Goal: Information Seeking & Learning: Find specific fact

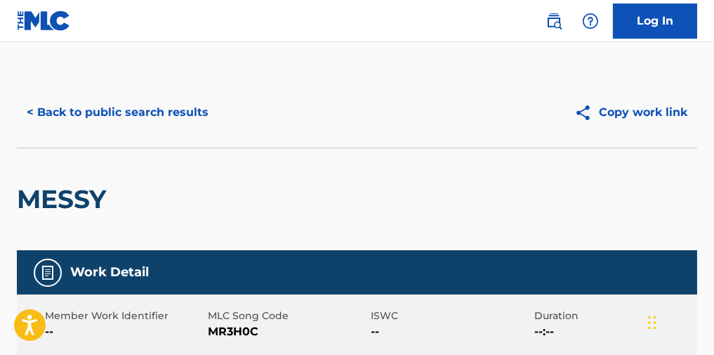
click at [151, 122] on button "< Back to public search results" at bounding box center [118, 112] width 202 height 35
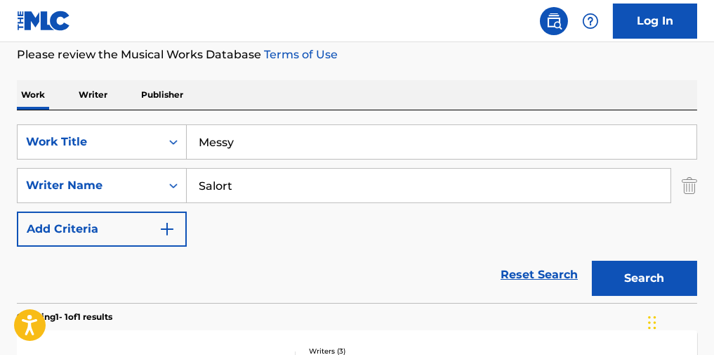
scroll to position [221, 0]
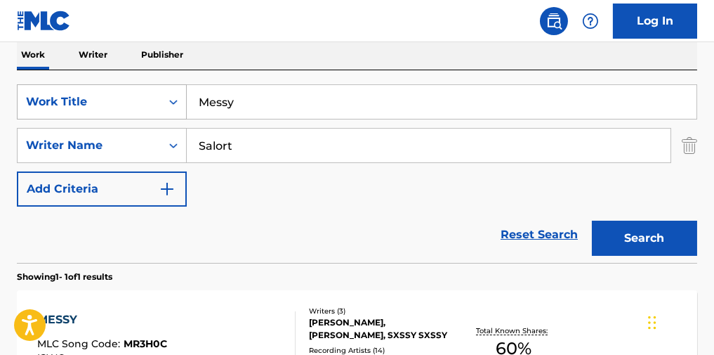
drag, startPoint x: 280, startPoint y: 99, endPoint x: 106, endPoint y: 101, distance: 174.2
click at [108, 100] on div "SearchWithCriteria8105fac4-e3f7-4c14-bbd7-de1855757636 Work Title Messy" at bounding box center [357, 101] width 681 height 35
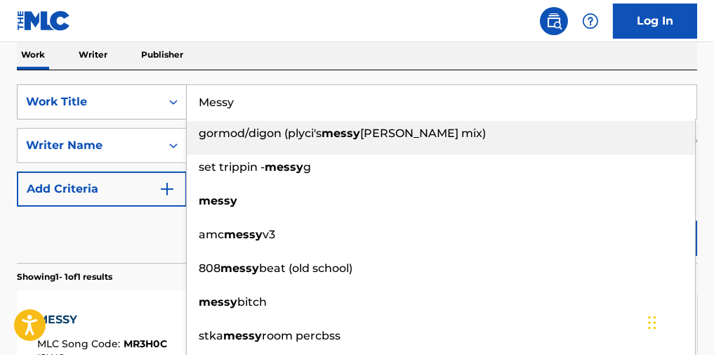
paste input "Ololufe"
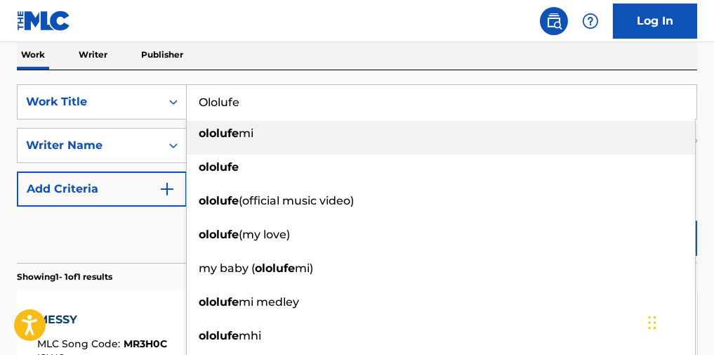
type input "Ololufe"
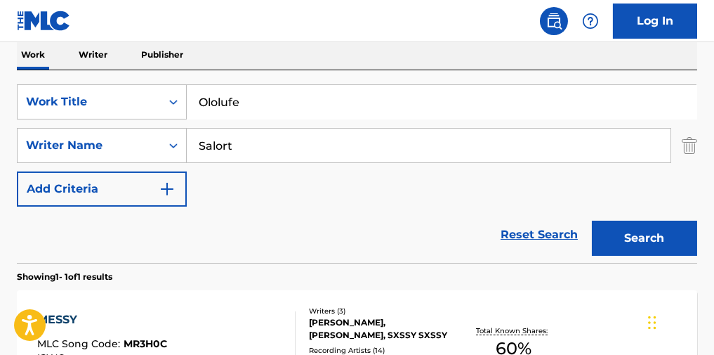
click at [409, 60] on div "Work Writer Publisher" at bounding box center [357, 54] width 681 height 29
drag, startPoint x: 261, startPoint y: 149, endPoint x: 45, endPoint y: 149, distance: 215.6
click at [45, 149] on div "SearchWithCriteria5e7b50b2-ad24-4e4c-9a14-5afdb09f003f Writer Name Salort" at bounding box center [357, 145] width 681 height 35
type input "[PERSON_NAME]"
click at [676, 256] on button "Search" at bounding box center [644, 238] width 105 height 35
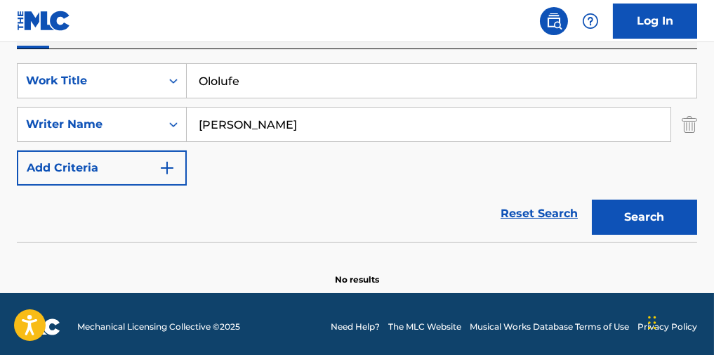
scroll to position [254, 0]
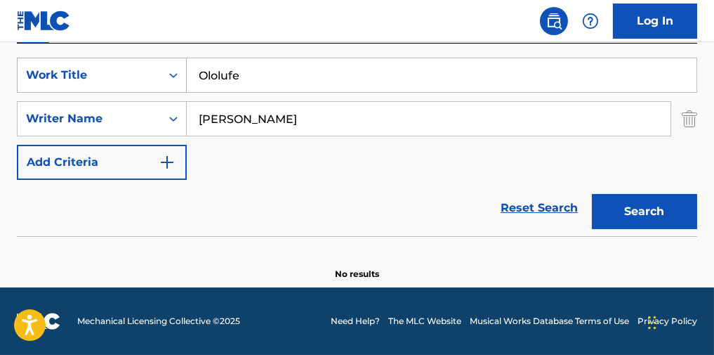
paste input "IDK"
drag, startPoint x: 254, startPoint y: 78, endPoint x: 82, endPoint y: 89, distance: 171.7
click at [82, 89] on div "SearchWithCriteria8105fac4-e3f7-4c14-bbd7-de1855757636 Work Title Ololufe" at bounding box center [357, 75] width 681 height 35
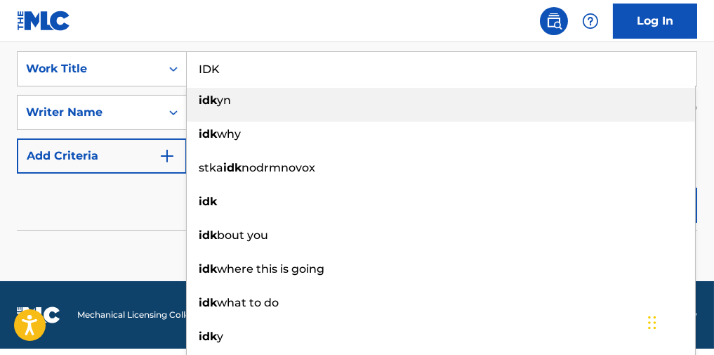
type input "IDK"
click at [88, 195] on div "Reset Search Search" at bounding box center [357, 201] width 681 height 56
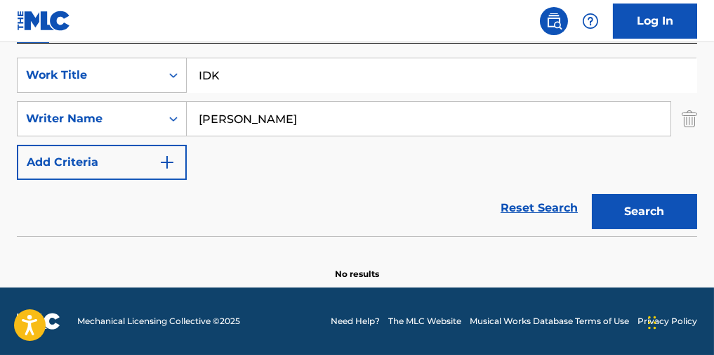
click at [642, 204] on button "Search" at bounding box center [644, 211] width 105 height 35
click at [642, 204] on div "Search" at bounding box center [641, 208] width 112 height 56
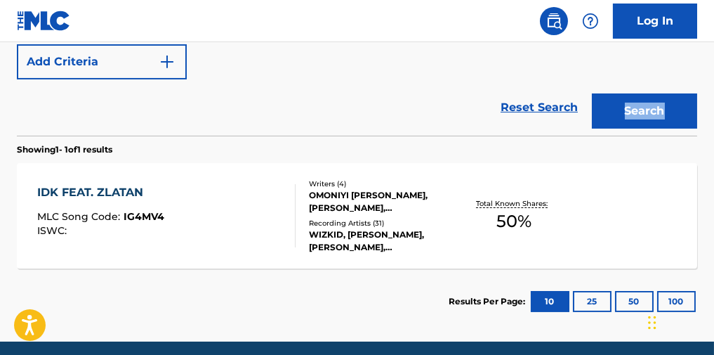
scroll to position [408, 0]
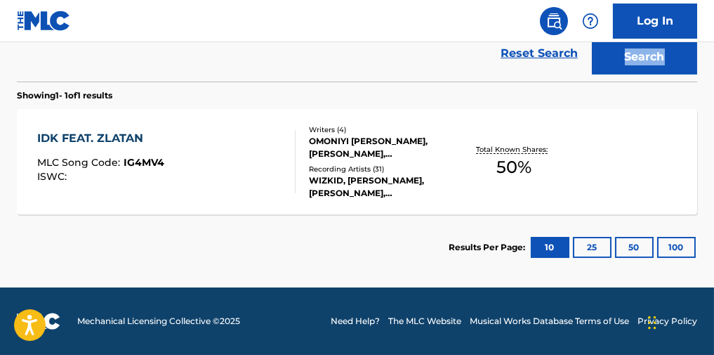
click at [204, 207] on div "IDK FEAT. ZLATAN MLC Song Code : IG4MV4 ISWC : Writers ( 4 ) [PERSON_NAME] [PER…" at bounding box center [357, 161] width 681 height 105
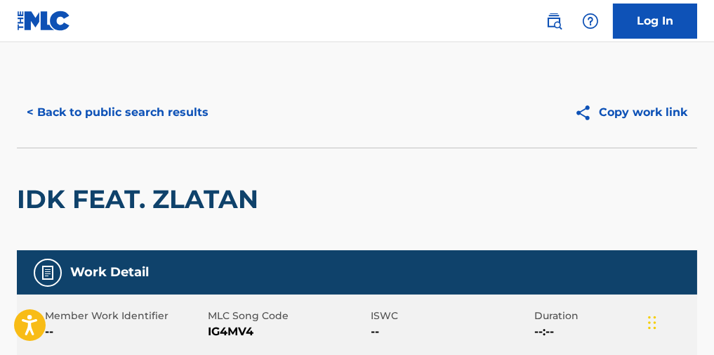
click at [178, 100] on button "< Back to public search results" at bounding box center [118, 112] width 202 height 35
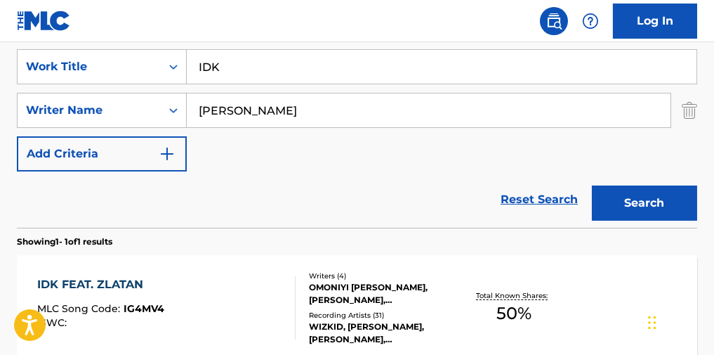
scroll to position [221, 0]
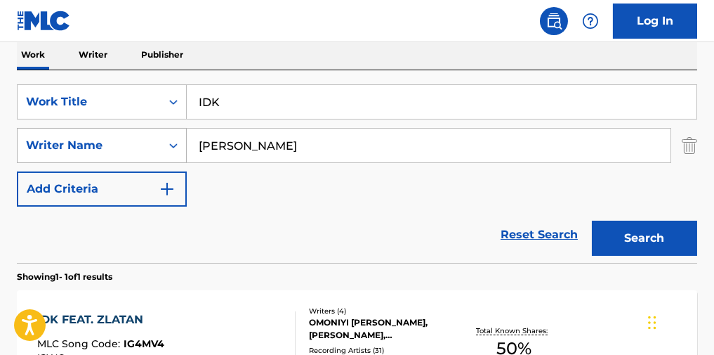
paste input "Pretty Face"
drag, startPoint x: 294, startPoint y: 114, endPoint x: 103, endPoint y: 156, distance: 194.8
click at [108, 133] on div "SearchWithCriteria8105fac4-e3f7-4c14-bbd7-de1855757636 Work Title IDK SearchWit…" at bounding box center [357, 145] width 681 height 122
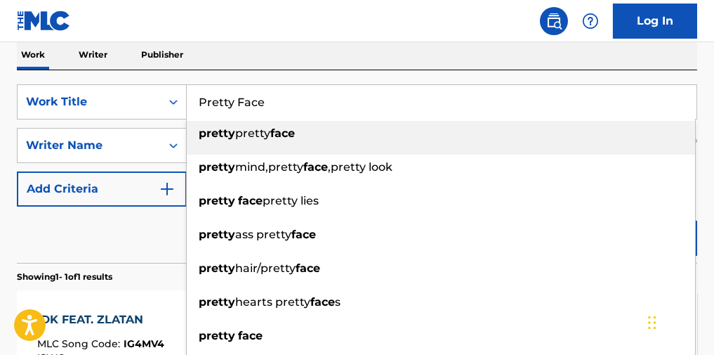
type input "Pretty Face"
click at [80, 248] on div "Reset Search Search" at bounding box center [357, 234] width 681 height 56
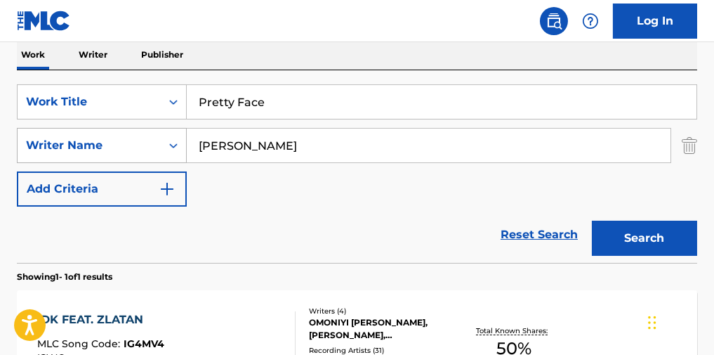
paste input "[PERSON_NAME]"
drag, startPoint x: 150, startPoint y: 155, endPoint x: 119, endPoint y: 155, distance: 30.9
click at [119, 155] on div "SearchWithCriteria5e7b50b2-ad24-4e4c-9a14-5afdb09f003f Writer Name [PERSON_NAME]" at bounding box center [357, 145] width 681 height 35
type input "[PERSON_NAME]"
click at [490, 44] on div "The MLC Public Work Search The accuracy and completeness of The MLC's data is d…" at bounding box center [357, 158] width 714 height 605
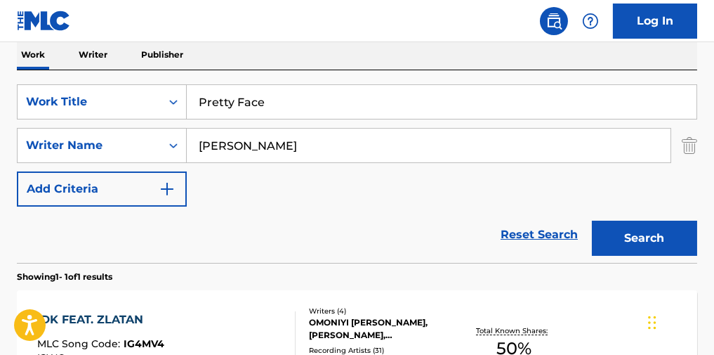
click at [636, 235] on button "Search" at bounding box center [644, 238] width 105 height 35
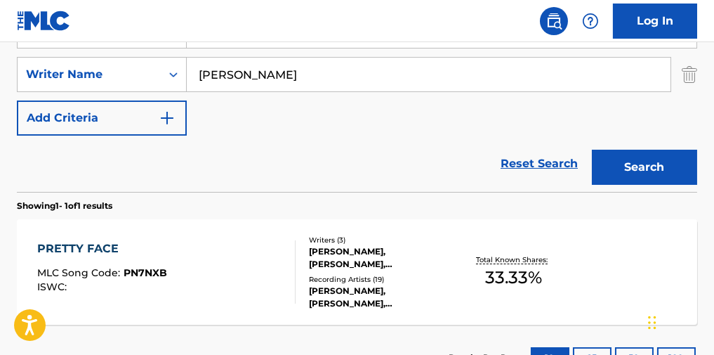
scroll to position [408, 0]
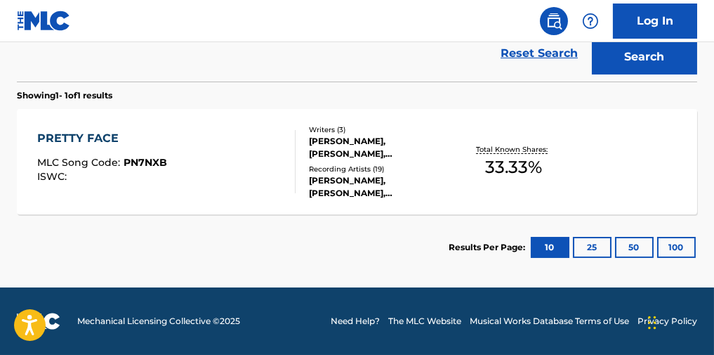
click at [240, 150] on div "PRETTY FACE MLC Song Code : PN7NXB ISWC :" at bounding box center [166, 161] width 258 height 63
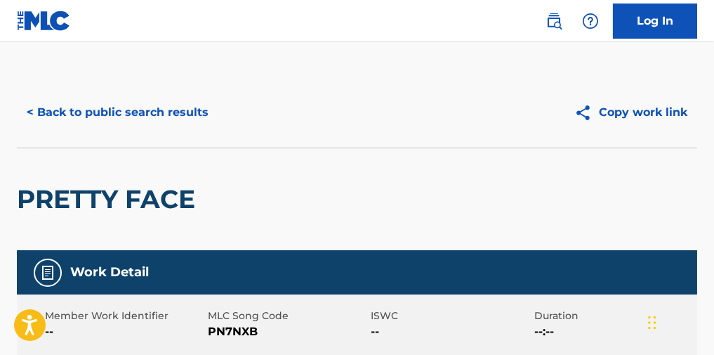
click at [169, 126] on button "< Back to public search results" at bounding box center [118, 112] width 202 height 35
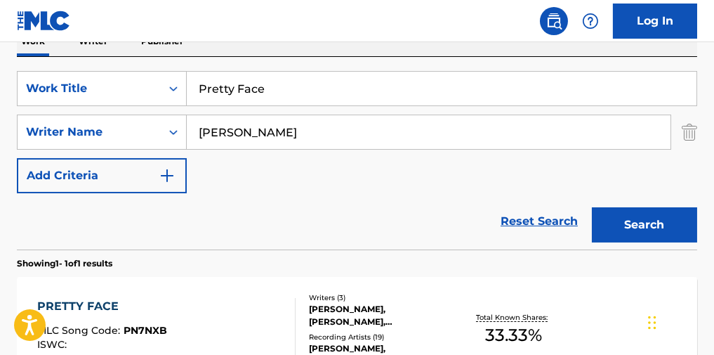
scroll to position [221, 0]
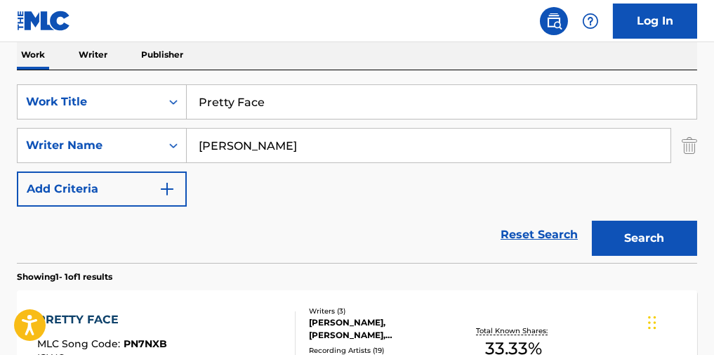
drag, startPoint x: 277, startPoint y: 115, endPoint x: 155, endPoint y: 132, distance: 124.1
click at [155, 131] on div "SearchWithCriteria8105fac4-e3f7-4c14-bbd7-de1855757636 Work Title Pretty Face S…" at bounding box center [357, 145] width 681 height 122
paste input "Before and After"
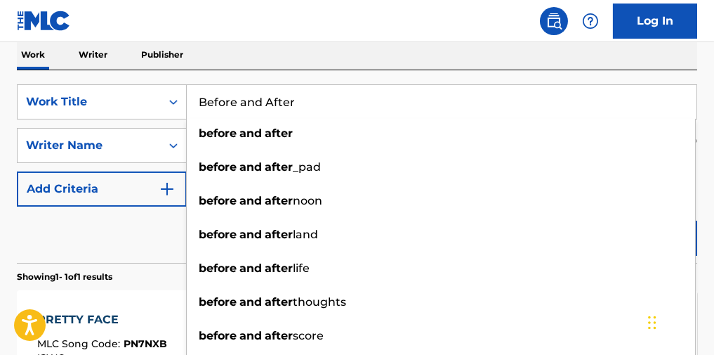
type input "Before and After"
drag, startPoint x: 86, startPoint y: 249, endPoint x: 118, endPoint y: 241, distance: 33.2
click at [93, 247] on div "Reset Search Search" at bounding box center [357, 234] width 681 height 56
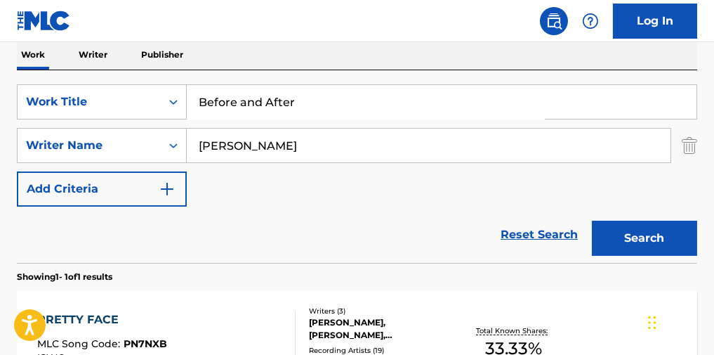
click at [668, 244] on button "Search" at bounding box center [644, 238] width 105 height 35
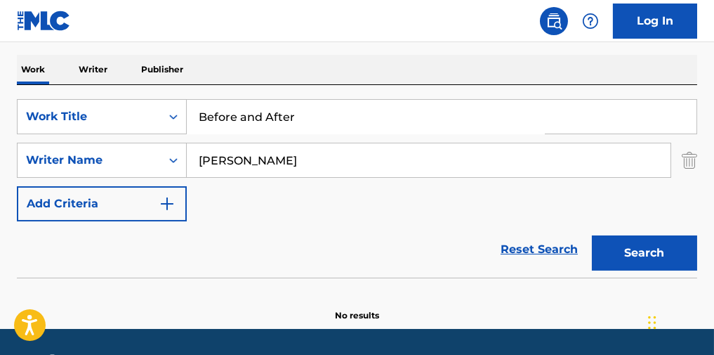
scroll to position [160, 0]
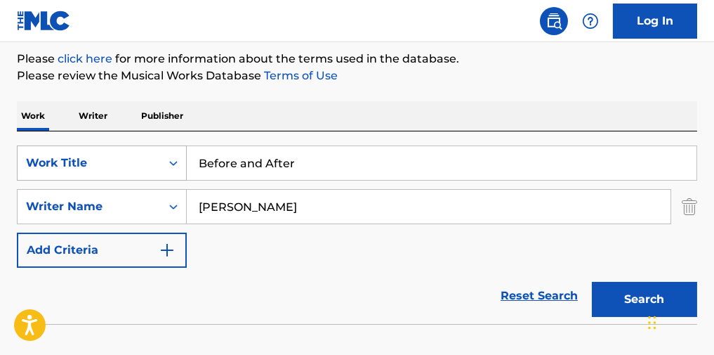
drag, startPoint x: 322, startPoint y: 209, endPoint x: 169, endPoint y: 162, distance: 160.2
click at [136, 207] on div "SearchWithCriteria5e7b50b2-ad24-4e4c-9a14-5afdb09f003f Writer Name [PERSON_NAME]" at bounding box center [357, 206] width 681 height 35
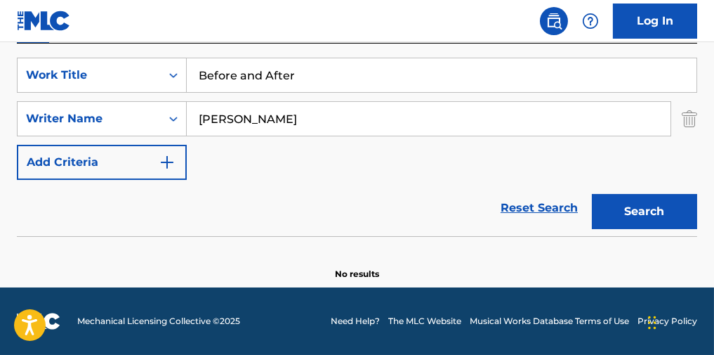
click at [658, 207] on button "Search" at bounding box center [644, 211] width 105 height 35
paste input "[PERSON_NAME]"
type input "[PERSON_NAME]"
click at [640, 204] on button "Search" at bounding box center [644, 211] width 105 height 35
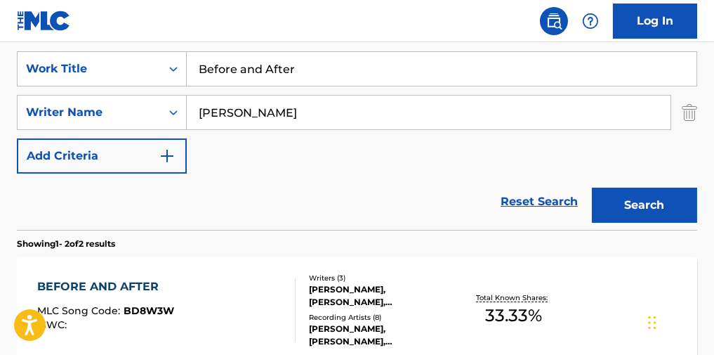
scroll to position [441, 0]
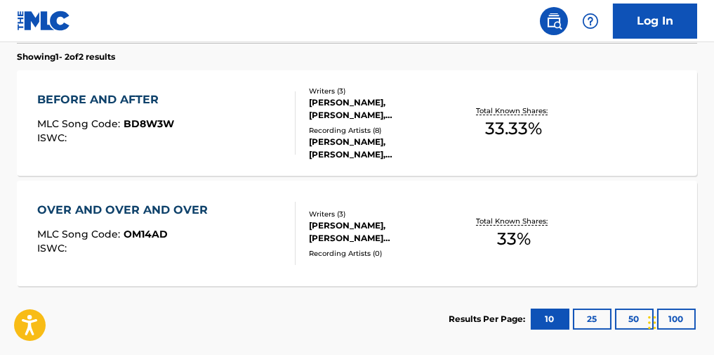
click at [264, 155] on div "BEFORE AND AFTER MLC Song Code : BD8W3W ISWC :" at bounding box center [166, 122] width 258 height 63
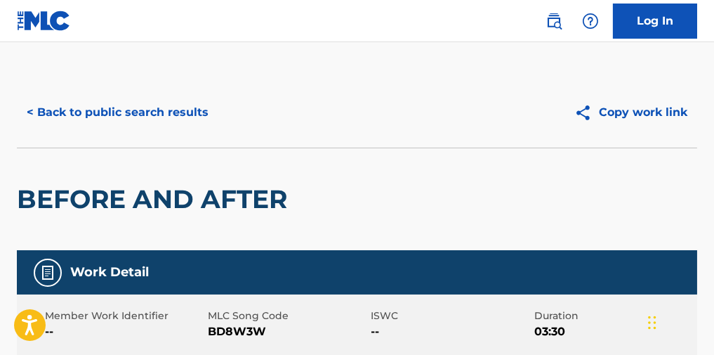
click at [200, 126] on button "< Back to public search results" at bounding box center [118, 112] width 202 height 35
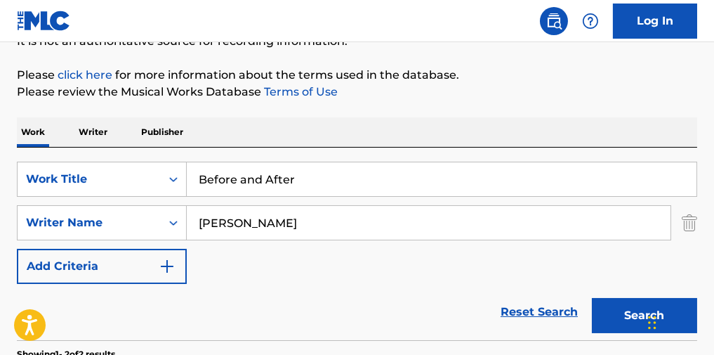
paste input "Horror Movie"
drag, startPoint x: 324, startPoint y: 176, endPoint x: 103, endPoint y: 168, distance: 220.7
click at [103, 169] on div "The MLC Public Work Search The accuracy and completeness of The MLC's data is d…" at bounding box center [357, 291] width 714 height 716
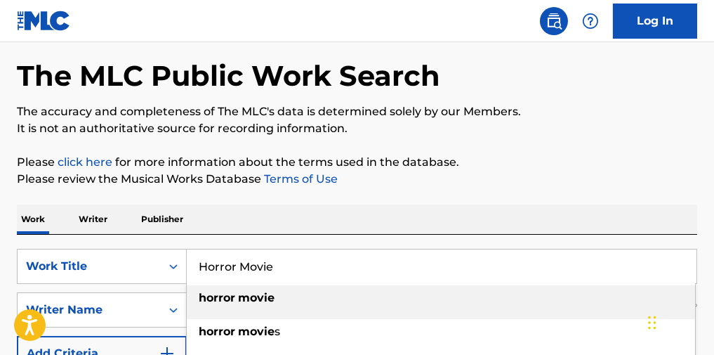
scroll to position [51, 0]
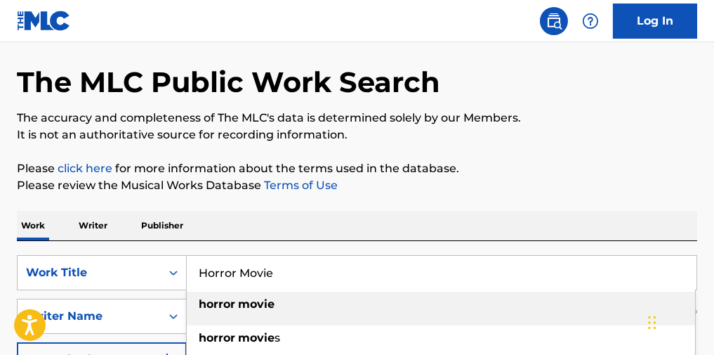
type input "Horror Movie"
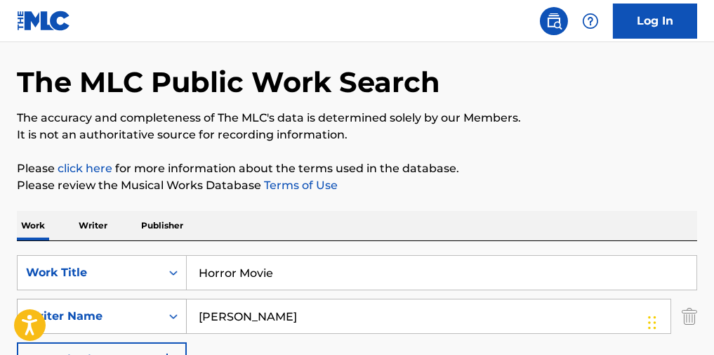
paste input "[PERSON_NAME]"
drag, startPoint x: 274, startPoint y: 322, endPoint x: 62, endPoint y: 309, distance: 212.5
click at [62, 309] on div "SearchWithCriteria5e7b50b2-ad24-4e4c-9a14-5afdb09f003f Writer Name [PERSON_NAME]" at bounding box center [357, 316] width 681 height 35
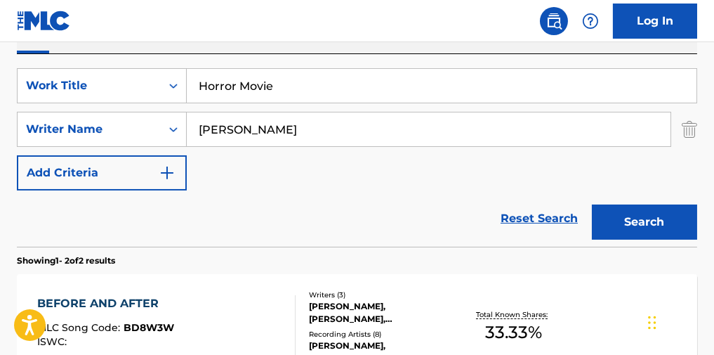
click at [653, 227] on button "Search" at bounding box center [644, 221] width 105 height 35
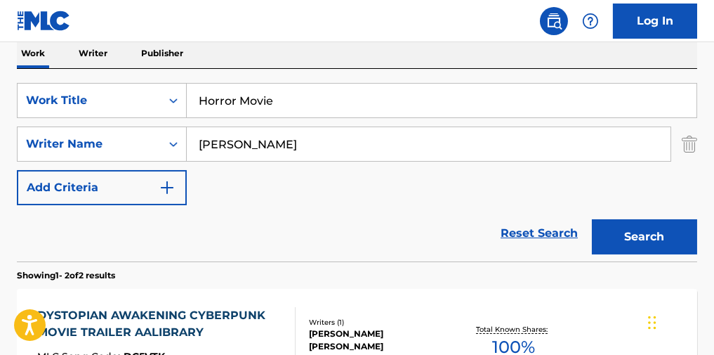
scroll to position [144, 0]
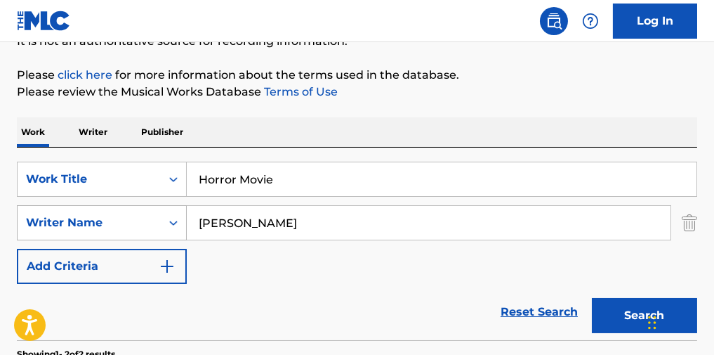
drag, startPoint x: 138, startPoint y: 237, endPoint x: 120, endPoint y: 240, distance: 17.7
click at [119, 240] on div "SearchWithCriteria5e7b50b2-ad24-4e4c-9a14-5afdb09f003f Writer Name [PERSON_NAME]" at bounding box center [357, 222] width 681 height 35
paste input "Salort"
type input "Salort"
click at [501, 118] on div "The MLC Public Work Search The accuracy and completeness of The MLC's data is d…" at bounding box center [357, 291] width 714 height 716
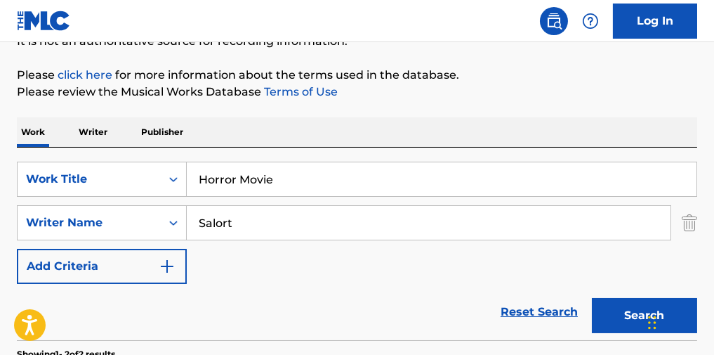
click at [612, 320] on button "Search" at bounding box center [644, 315] width 105 height 35
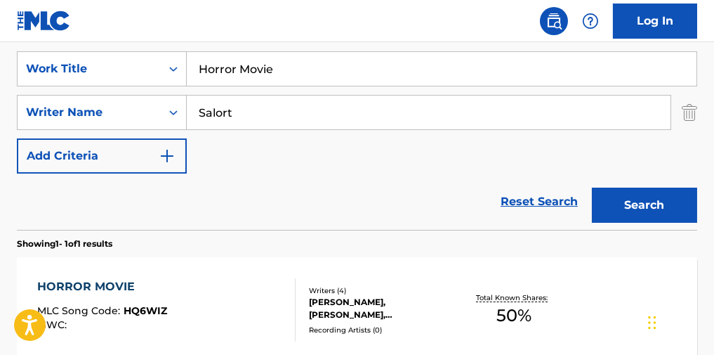
scroll to position [332, 0]
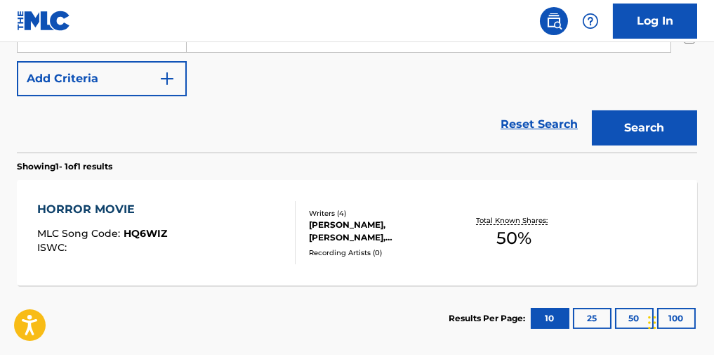
click at [240, 249] on div "HORROR MOVIE MLC Song Code : HQ6WIZ ISWC :" at bounding box center [166, 232] width 258 height 63
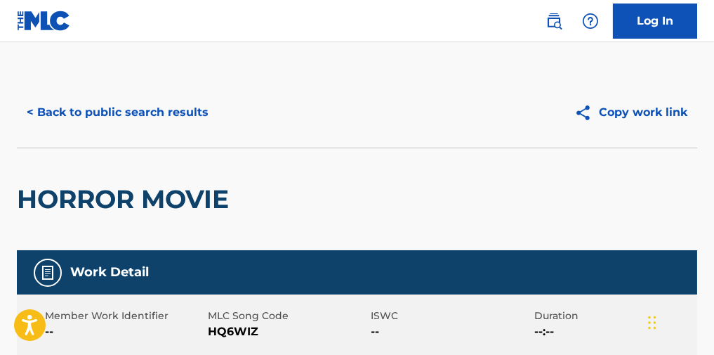
click at [167, 97] on button "< Back to public search results" at bounding box center [118, 112] width 202 height 35
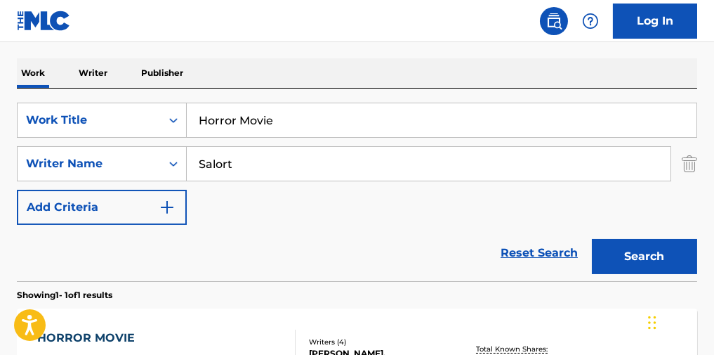
scroll to position [187, 0]
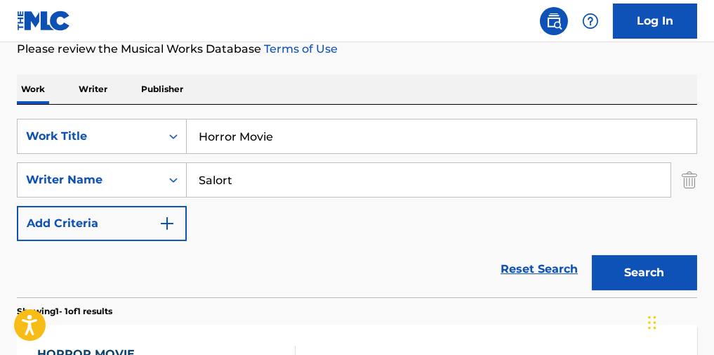
drag, startPoint x: 332, startPoint y: 138, endPoint x: 0, endPoint y: 155, distance: 332.0
click at [0, 155] on div "The MLC Public Work Search The accuracy and completeness of The MLC's data is d…" at bounding box center [357, 192] width 714 height 605
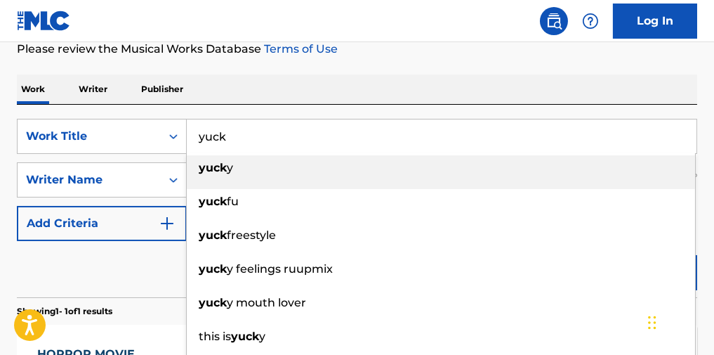
type input "yuck"
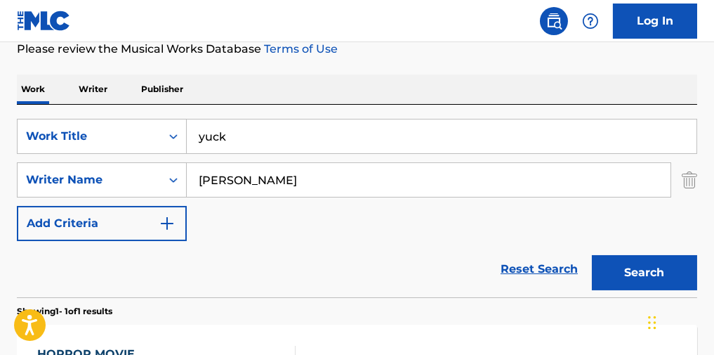
type input "[PERSON_NAME]"
click at [592, 255] on button "Search" at bounding box center [644, 272] width 105 height 35
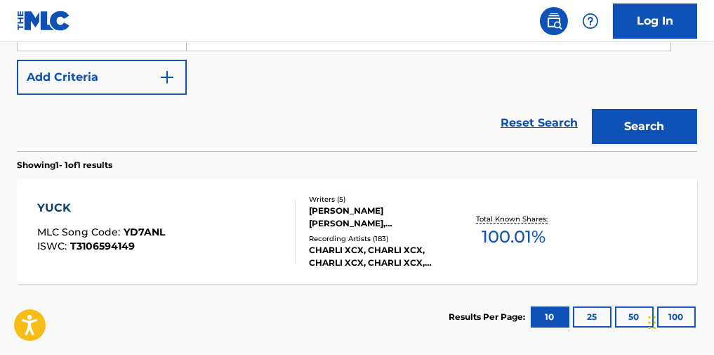
scroll to position [374, 0]
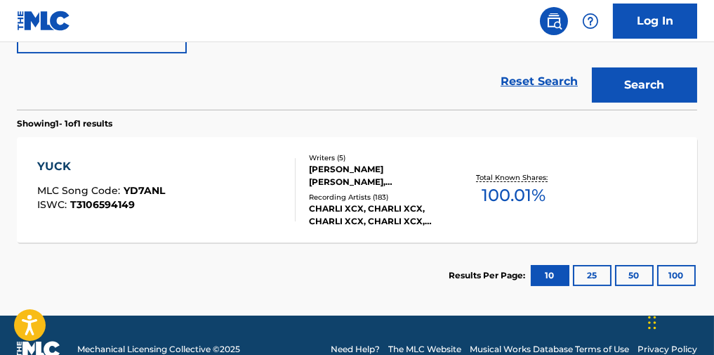
click at [248, 190] on div "YUCK MLC Song Code : YD7ANL ISWC : T3106594149" at bounding box center [166, 189] width 258 height 63
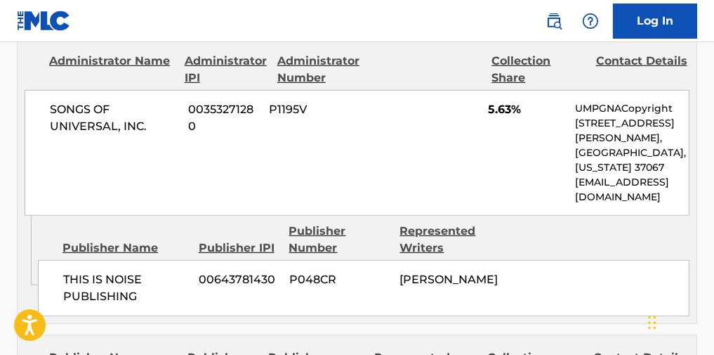
scroll to position [1967, 0]
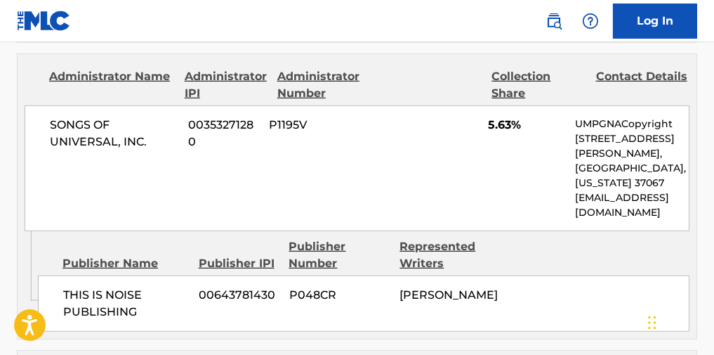
click at [435, 288] on span "[PERSON_NAME]" at bounding box center [449, 294] width 98 height 13
copy div "[PERSON_NAME]"
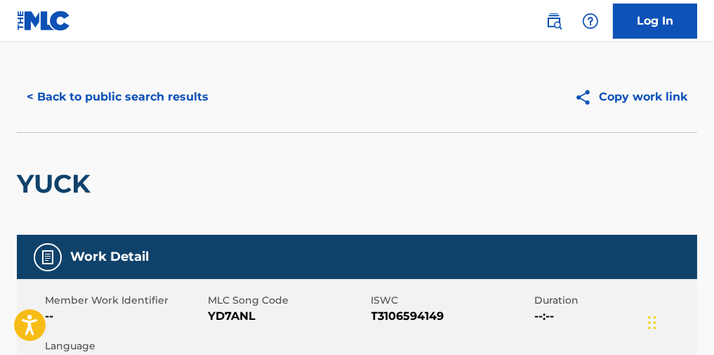
scroll to position [0, 0]
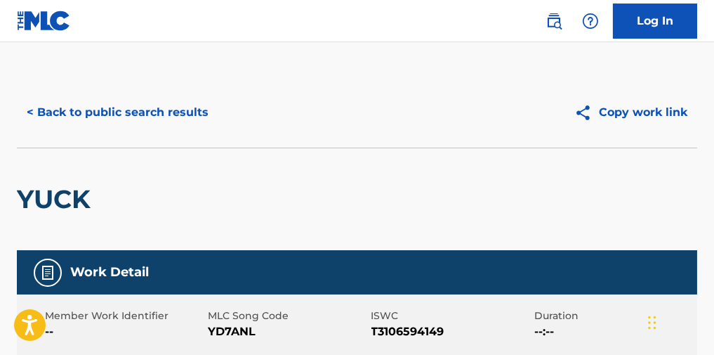
click at [120, 117] on button "< Back to public search results" at bounding box center [118, 112] width 202 height 35
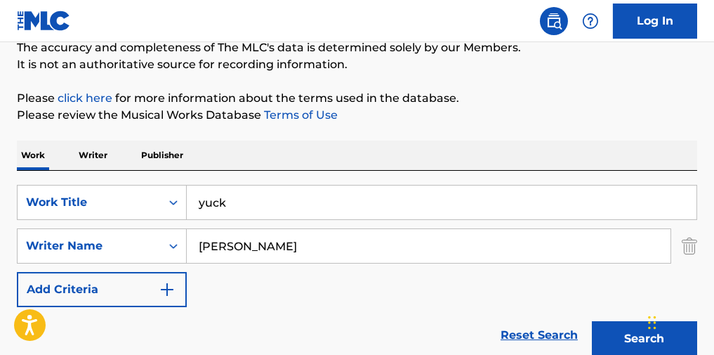
scroll to position [34, 0]
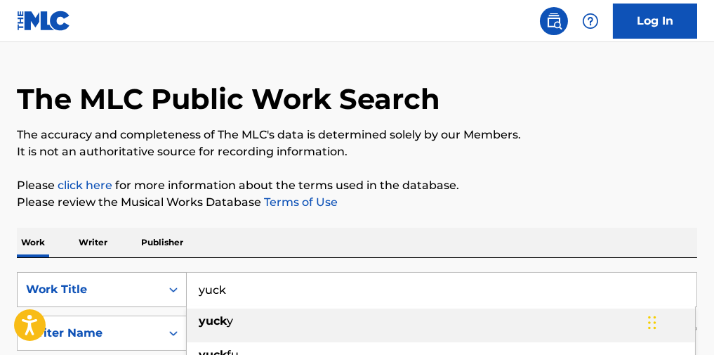
drag, startPoint x: 301, startPoint y: 306, endPoint x: 60, endPoint y: 296, distance: 241.8
click at [58, 299] on div "SearchWithCriteria8105fac4-e3f7-4c14-bbd7-de1855757636 Work Title [PERSON_NAME]…" at bounding box center [357, 289] width 681 height 35
paste input "Tattoo (selective memory)"
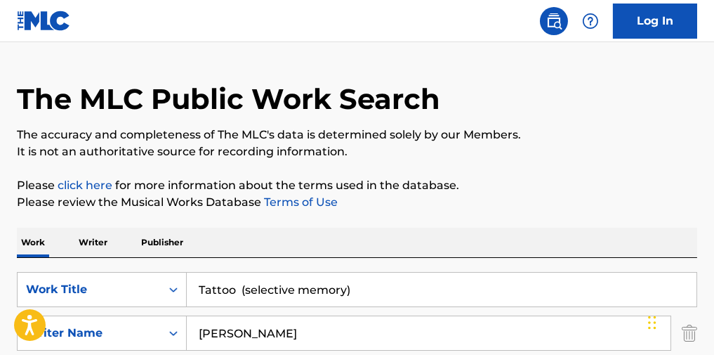
type input "Tattoo (selective memory)"
click at [470, 208] on p "Please review the Musical Works Database Terms of Use" at bounding box center [357, 202] width 681 height 17
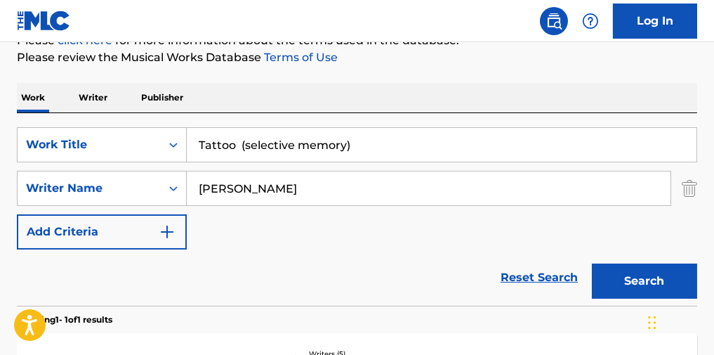
scroll to position [221, 0]
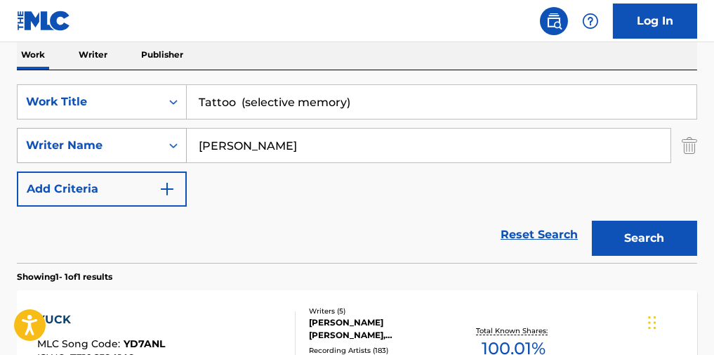
drag, startPoint x: 283, startPoint y: 169, endPoint x: 126, endPoint y: 166, distance: 157.4
click at [126, 163] on div "SearchWithCriteria5e7b50b2-ad24-4e4c-9a14-5afdb09f003f Writer Name [PERSON_NAME]" at bounding box center [357, 145] width 681 height 35
click at [636, 230] on button "Search" at bounding box center [644, 238] width 105 height 35
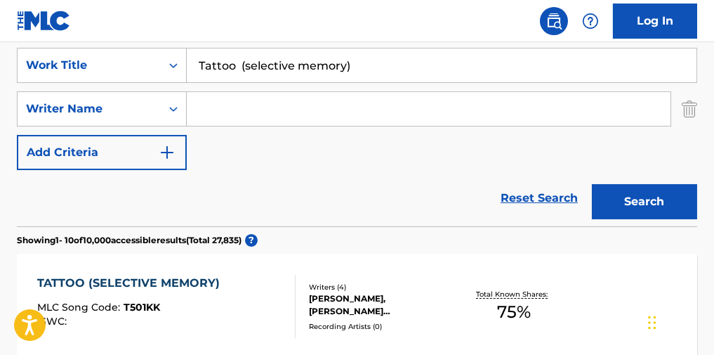
scroll to position [300, 0]
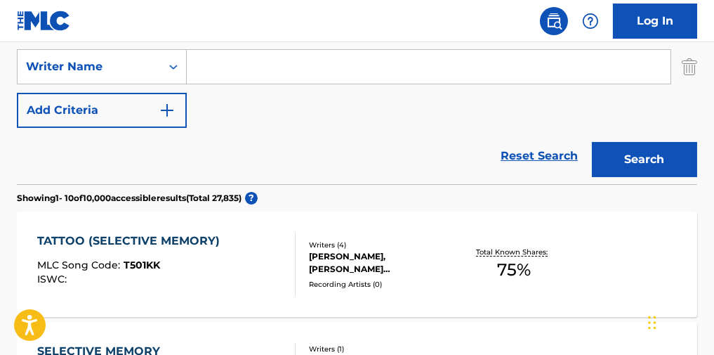
click at [225, 284] on div "TATTOO (SELECTIVE MEMORY) MLC Song Code : T501KK ISWC :" at bounding box center [166, 263] width 258 height 63
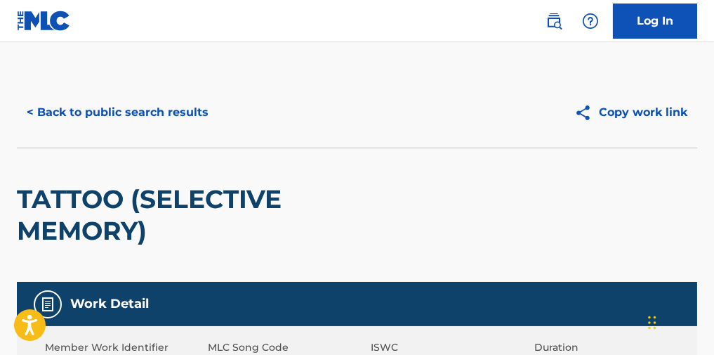
click at [153, 112] on button "< Back to public search results" at bounding box center [118, 112] width 202 height 35
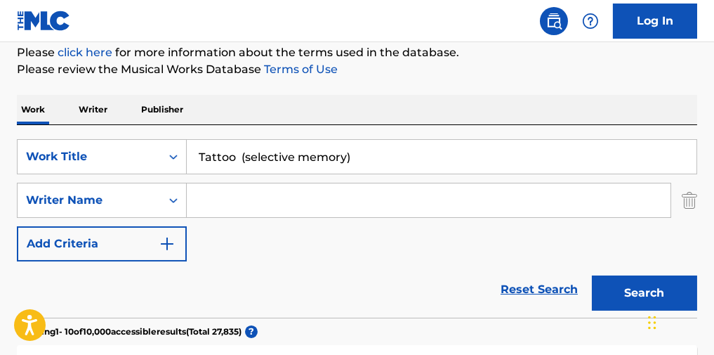
scroll to position [19, 0]
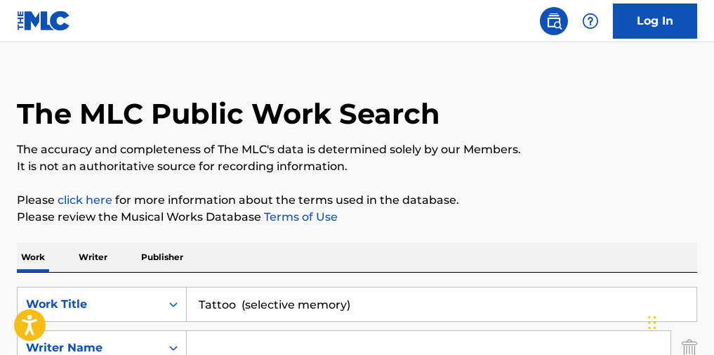
drag, startPoint x: 361, startPoint y: 299, endPoint x: 54, endPoint y: 249, distance: 311.1
paste input "Horror Movie"
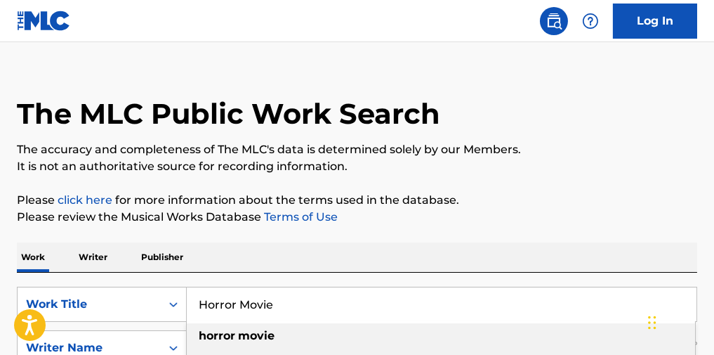
type input "Horror Movie"
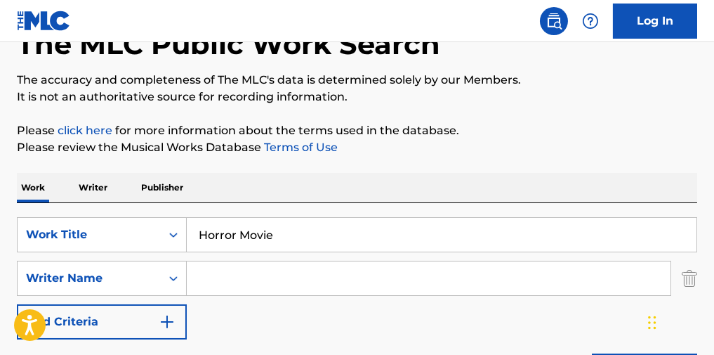
scroll to position [206, 0]
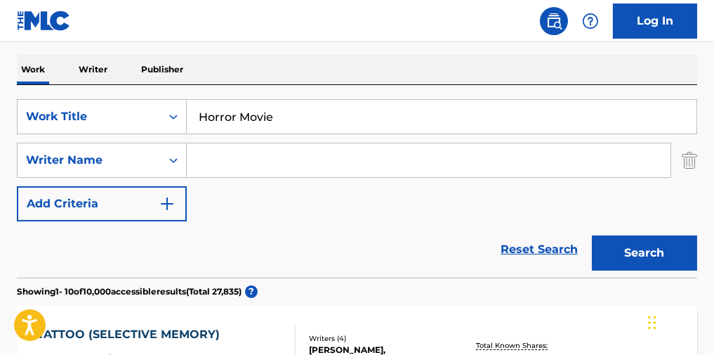
click at [358, 161] on input "Search Form" at bounding box center [429, 160] width 484 height 34
paste input "[PERSON_NAME]"
type input "[PERSON_NAME]"
click at [671, 263] on button "Search" at bounding box center [644, 252] width 105 height 35
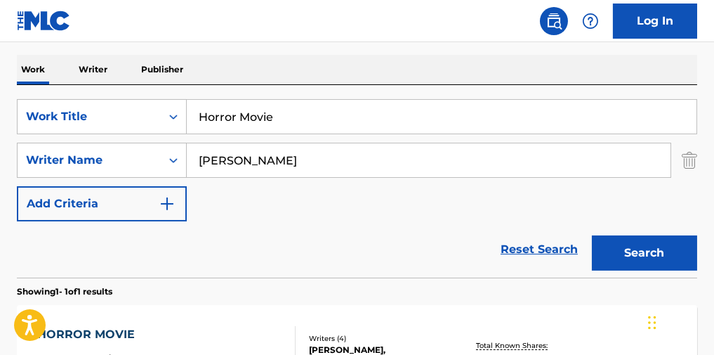
scroll to position [300, 0]
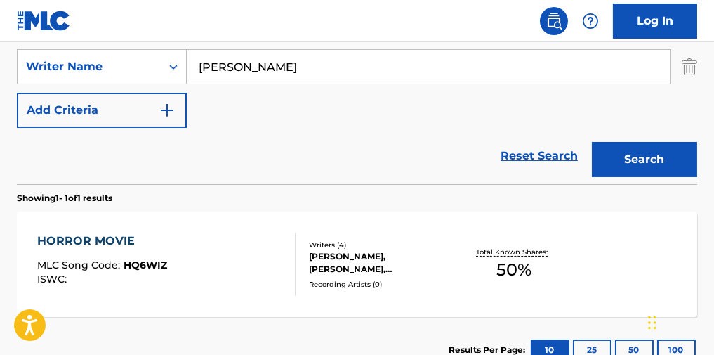
click at [237, 256] on div "HORROR MOVIE MLC Song Code : HQ6WIZ ISWC :" at bounding box center [166, 263] width 258 height 63
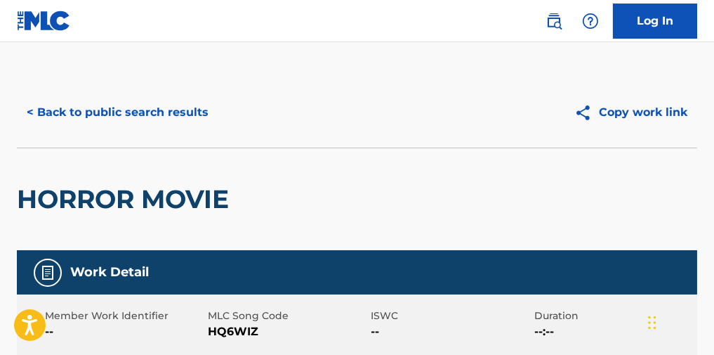
click at [126, 125] on button "< Back to public search results" at bounding box center [118, 112] width 202 height 35
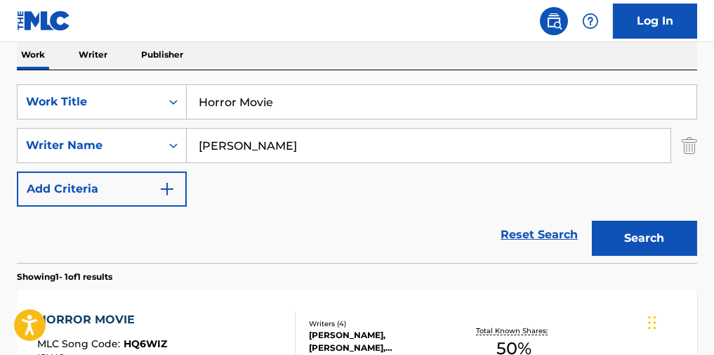
scroll to position [206, 0]
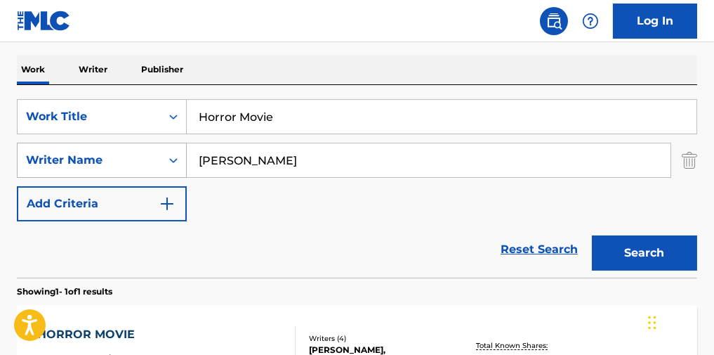
paste input "BOKO-HYOUYHAT"
drag, startPoint x: 315, startPoint y: 171, endPoint x: 122, endPoint y: 170, distance: 193.2
click at [122, 170] on div "SearchWithCriteria5e7b50b2-ad24-4e4c-9a14-5afdb09f003f Writer Name [PERSON_NAME]" at bounding box center [357, 160] width 681 height 35
type input "BOKO-HYOUYHAT"
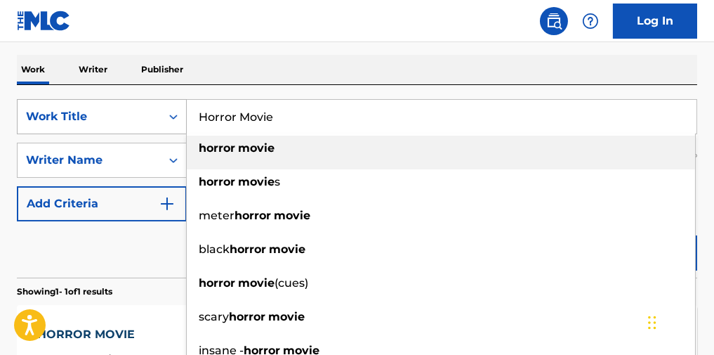
paste input "PROMISE"
drag, startPoint x: 281, startPoint y: 130, endPoint x: 84, endPoint y: 122, distance: 197.5
click at [82, 123] on div "SearchWithCriteria8105fac4-e3f7-4c14-bbd7-de1855757636 Work Title PROMISE horro…" at bounding box center [357, 116] width 681 height 35
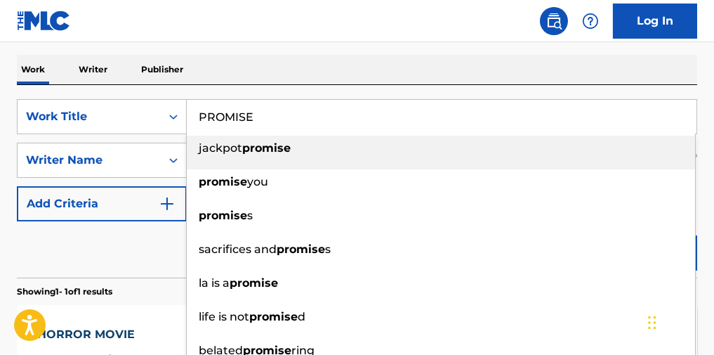
type input "PROMISE"
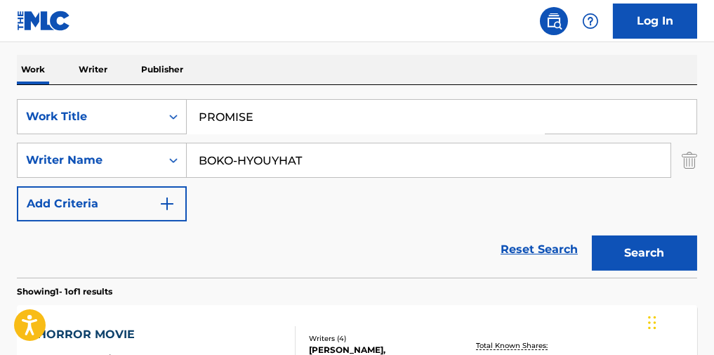
click at [429, 102] on div "SearchWithCriteria8105fac4-e3f7-4c14-bbd7-de1855757636 Work Title PROMISE Searc…" at bounding box center [357, 181] width 681 height 192
click at [641, 270] on button "Search" at bounding box center [644, 252] width 105 height 35
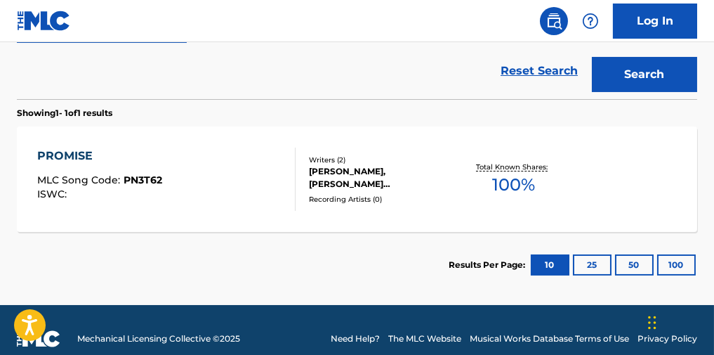
scroll to position [394, 0]
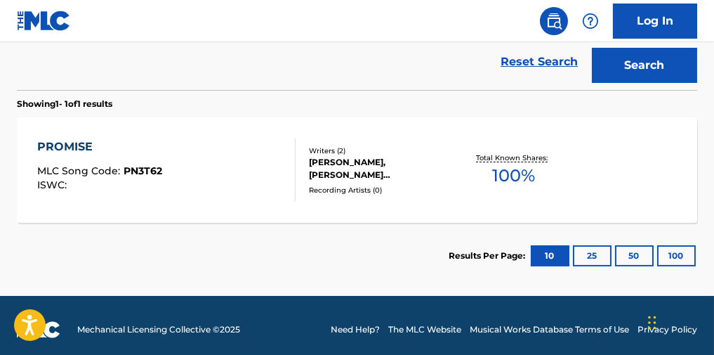
drag, startPoint x: 339, startPoint y: 237, endPoint x: 156, endPoint y: 225, distance: 183.0
click at [153, 236] on section "Results Per Page: 10 25 50 100" at bounding box center [357, 256] width 681 height 66
click at [178, 192] on div "PROMISE MLC Song Code : PN3T62 ISWC :" at bounding box center [166, 169] width 258 height 63
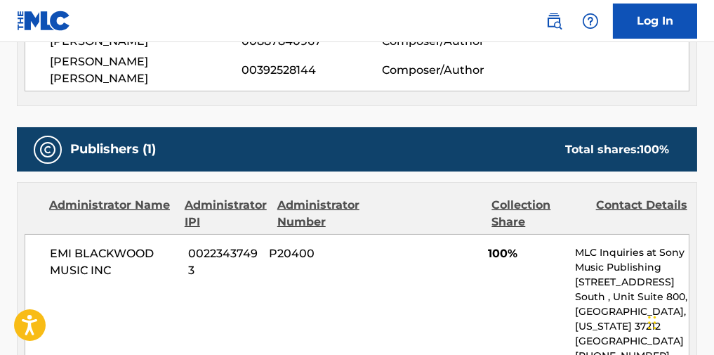
scroll to position [468, 0]
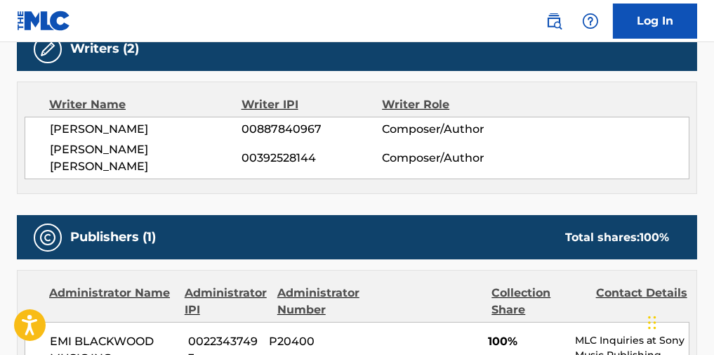
click at [152, 151] on span "[PERSON_NAME] [PERSON_NAME]" at bounding box center [146, 158] width 192 height 34
click at [156, 148] on span "[PERSON_NAME] [PERSON_NAME]" at bounding box center [146, 158] width 192 height 34
copy span "[PERSON_NAME]"
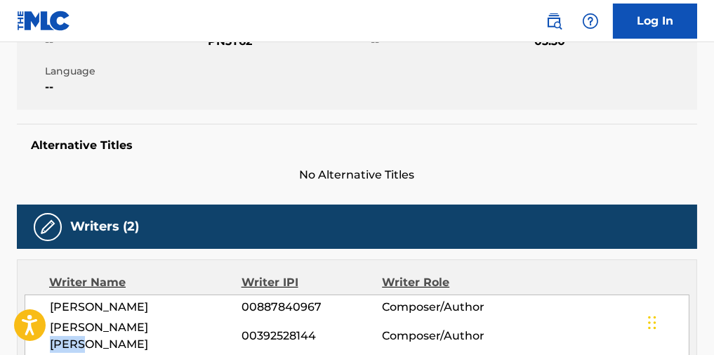
scroll to position [0, 0]
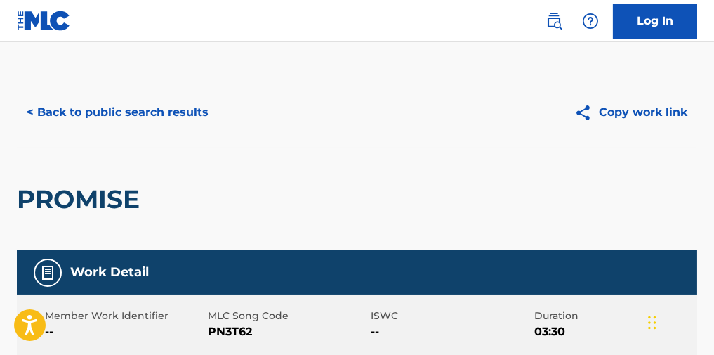
click at [176, 126] on button "< Back to public search results" at bounding box center [118, 112] width 202 height 35
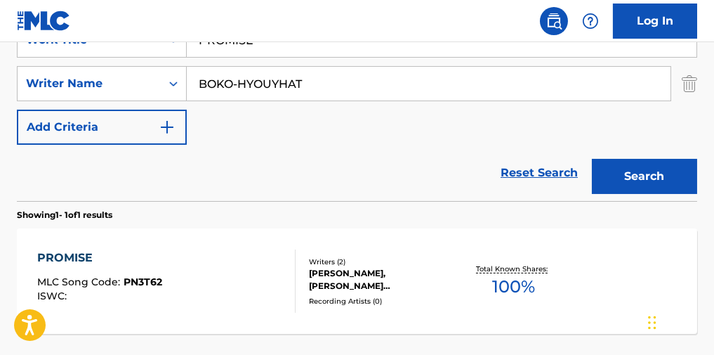
scroll to position [127, 0]
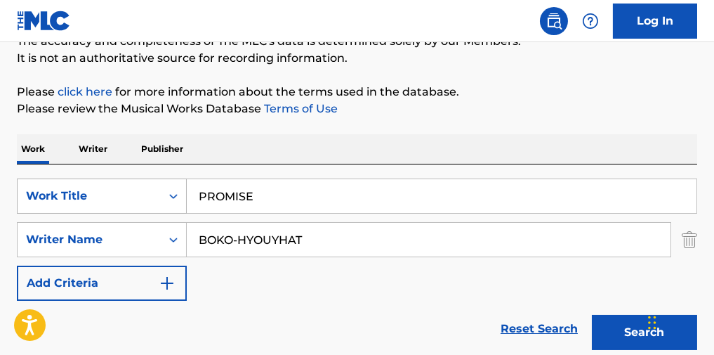
drag, startPoint x: 349, startPoint y: 190, endPoint x: 74, endPoint y: 203, distance: 275.6
click at [74, 203] on div "SearchWithCriteria8105fac4-e3f7-4c14-bbd7-de1855757636 Work Title PROMISE" at bounding box center [357, 195] width 681 height 35
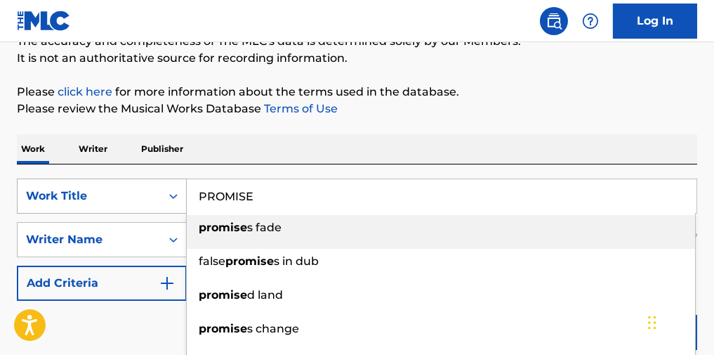
paste input "A Stranger"
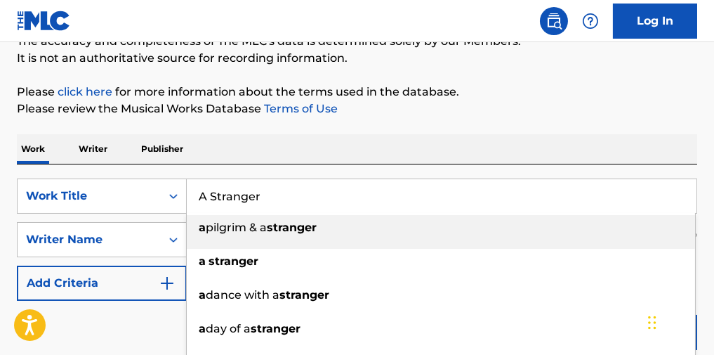
type input "A Stranger"
click at [527, 127] on div "The MLC Public Work Search The accuracy and completeness of The MLC's data is d…" at bounding box center [357, 252] width 714 height 605
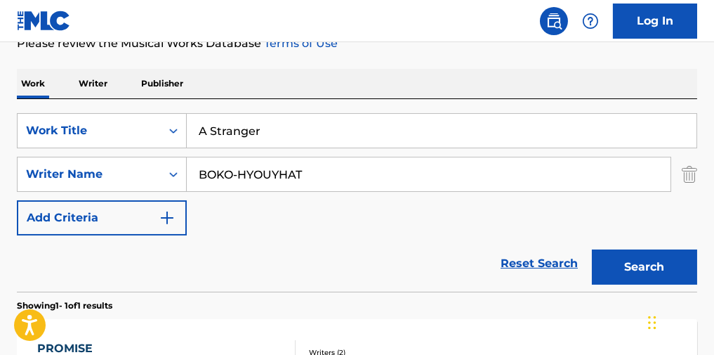
scroll to position [221, 0]
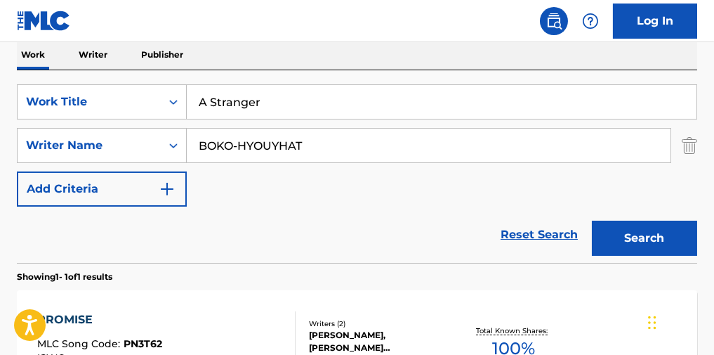
click at [641, 237] on button "Search" at bounding box center [644, 238] width 105 height 35
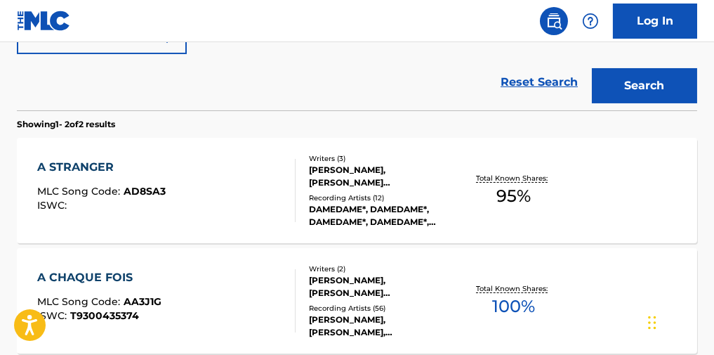
scroll to position [408, 0]
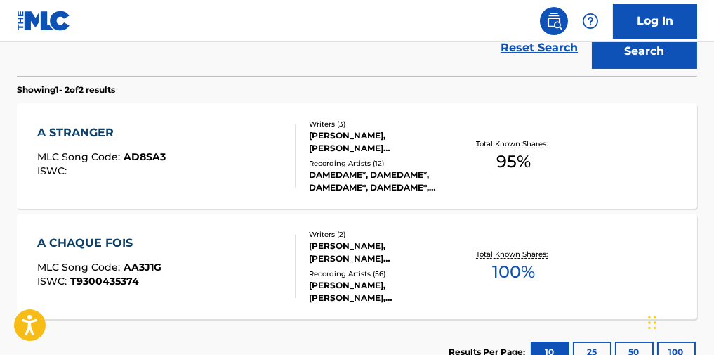
click at [223, 186] on div "A STRANGER MLC Song Code : AD8SA3 ISWC :" at bounding box center [166, 155] width 258 height 63
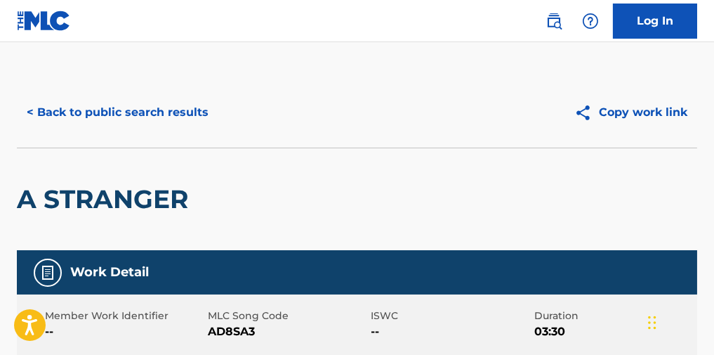
click at [173, 115] on button "< Back to public search results" at bounding box center [118, 112] width 202 height 35
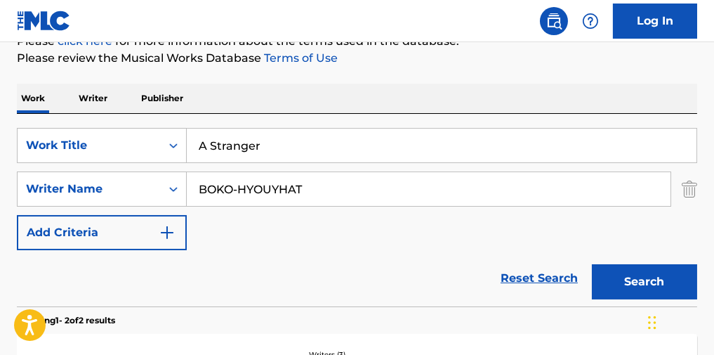
scroll to position [187, 0]
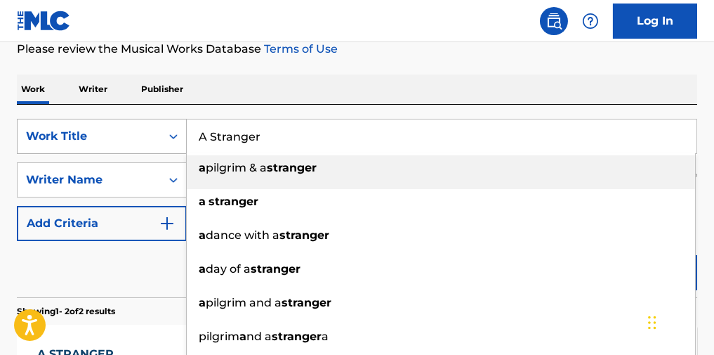
drag, startPoint x: 336, startPoint y: 142, endPoint x: 105, endPoint y: 141, distance: 231.8
click at [92, 147] on div "SearchWithCriteria8105fac4-e3f7-4c14-bbd7-de1855757636 Work Title A Stranger a …" at bounding box center [357, 136] width 681 height 35
paste input "LANGUAGES"
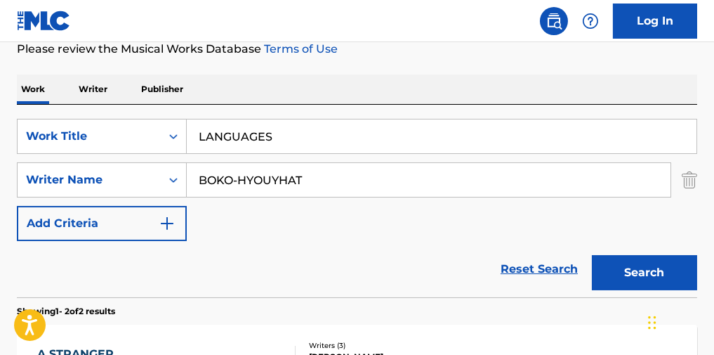
click at [431, 85] on div "Work Writer Publisher" at bounding box center [357, 88] width 681 height 29
click at [629, 275] on button "Search" at bounding box center [644, 272] width 105 height 35
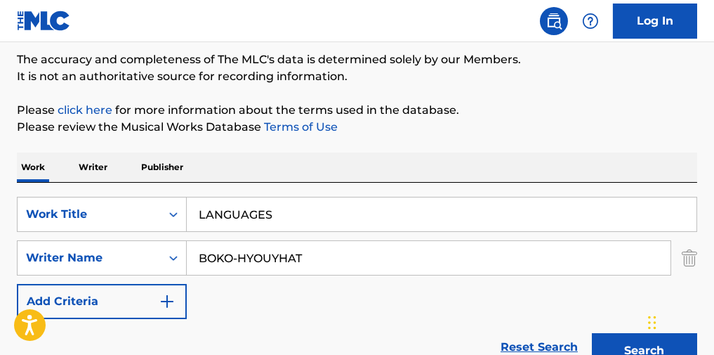
scroll to position [67, 0]
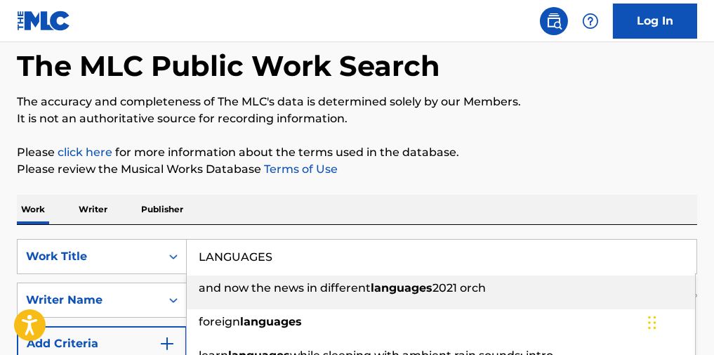
drag, startPoint x: 277, startPoint y: 254, endPoint x: 132, endPoint y: 243, distance: 145.1
click at [134, 248] on div "SearchWithCriteria8105fac4-e3f7-4c14-bbd7-de1855757636 Work Title LANGUAGES and…" at bounding box center [357, 256] width 681 height 35
paste input "BURIED IN THE SAND"
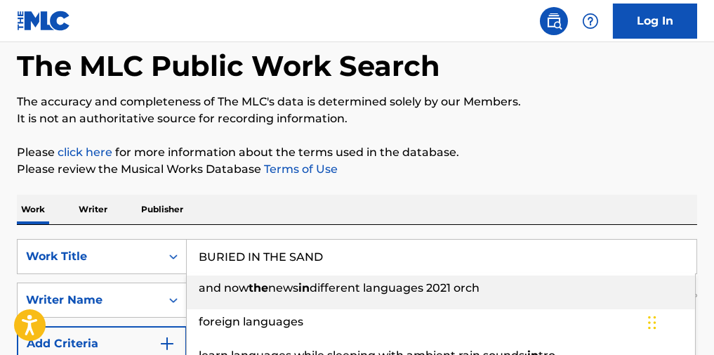
type input "BURIED IN THE SAND"
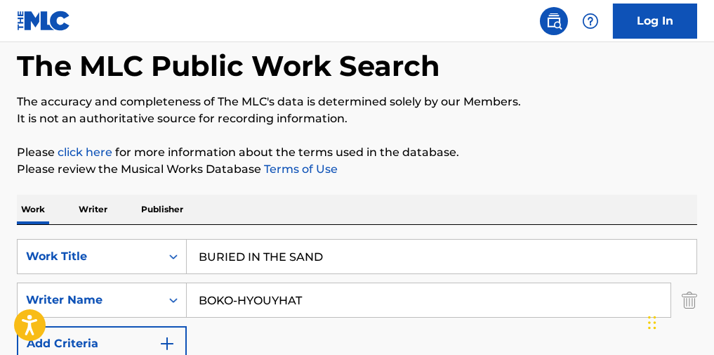
click at [452, 174] on p "Please review the Musical Works Database Terms of Use" at bounding box center [357, 169] width 681 height 17
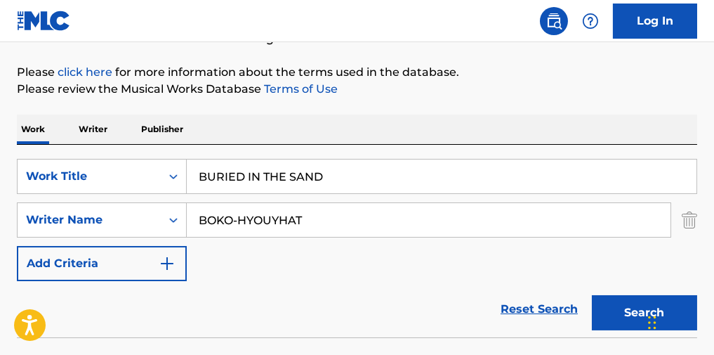
scroll to position [160, 0]
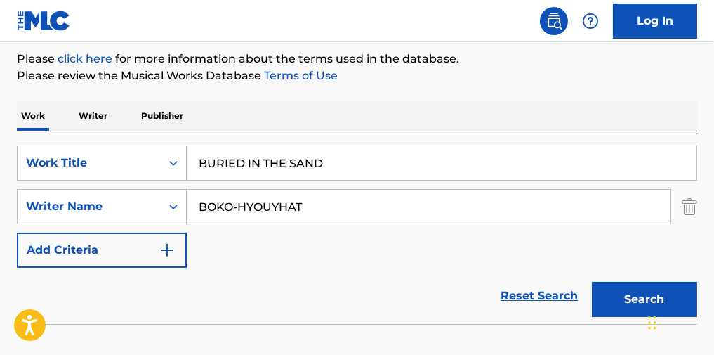
click at [633, 299] on button "Search" at bounding box center [644, 299] width 105 height 35
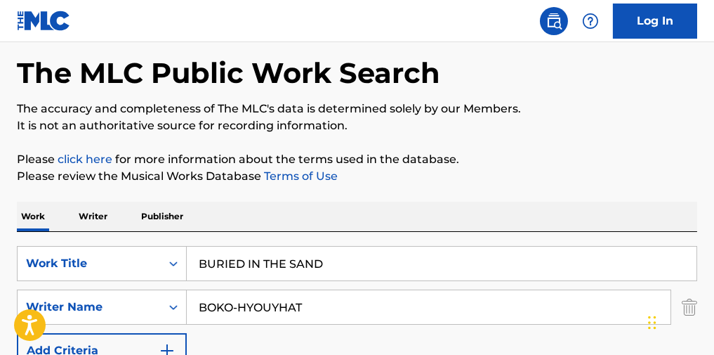
scroll to position [0, 0]
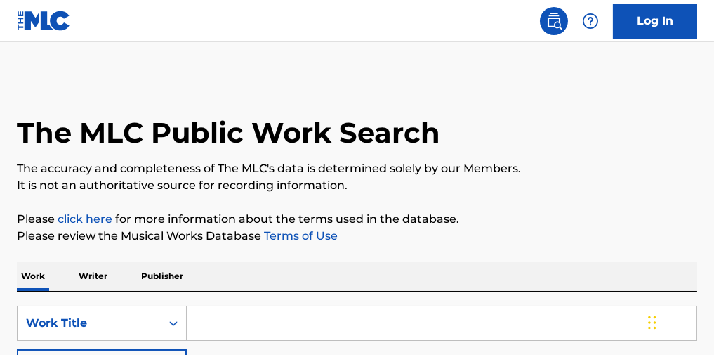
scroll to position [93, 0]
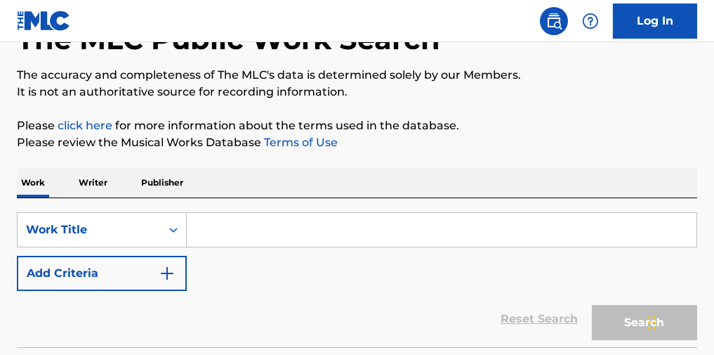
click at [358, 224] on input "Search Form" at bounding box center [442, 230] width 510 height 34
paste input "BURIED IN THE SAND"
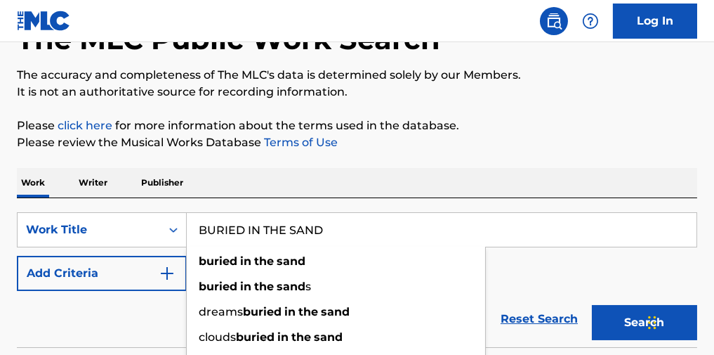
type input "BURIED IN THE SAND"
click at [124, 274] on button "Add Criteria" at bounding box center [102, 273] width 170 height 35
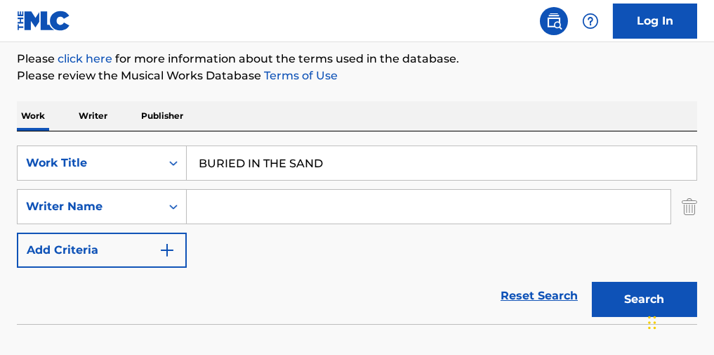
scroll to position [187, 0]
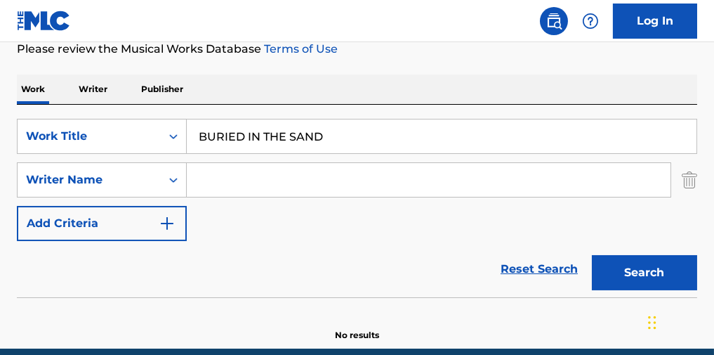
click at [339, 171] on input "Search Form" at bounding box center [429, 180] width 484 height 34
paste input "Edith"
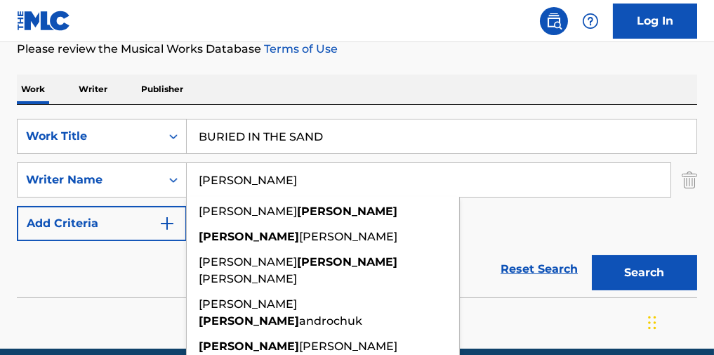
click at [632, 273] on button "Search" at bounding box center [644, 272] width 105 height 35
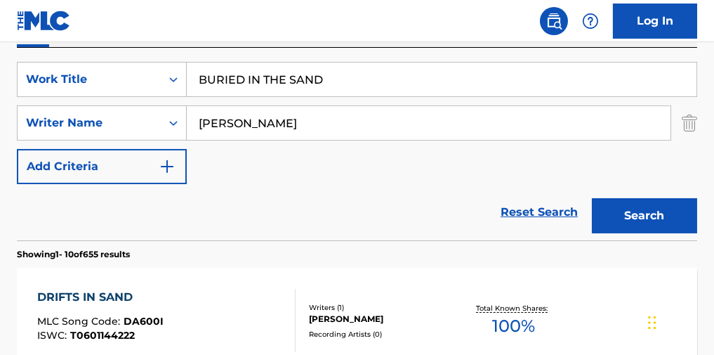
scroll to position [93, 0]
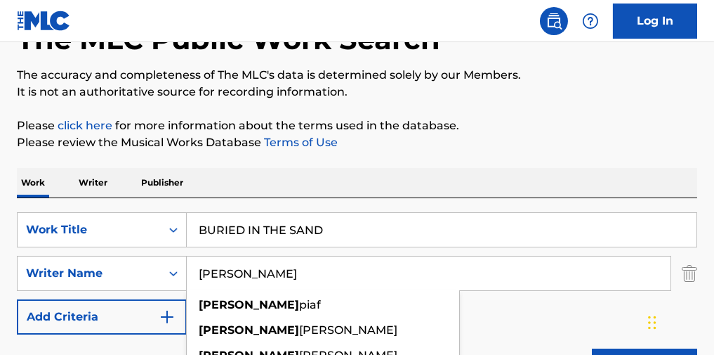
paste input "Boko"
drag, startPoint x: 237, startPoint y: 255, endPoint x: 317, endPoint y: 126, distance: 151.7
click at [32, 243] on div "SearchWithCriteria4cc25988-9257-46c1-b77b-ec57093f9862 Work Title BURIED IN THE…" at bounding box center [357, 273] width 681 height 122
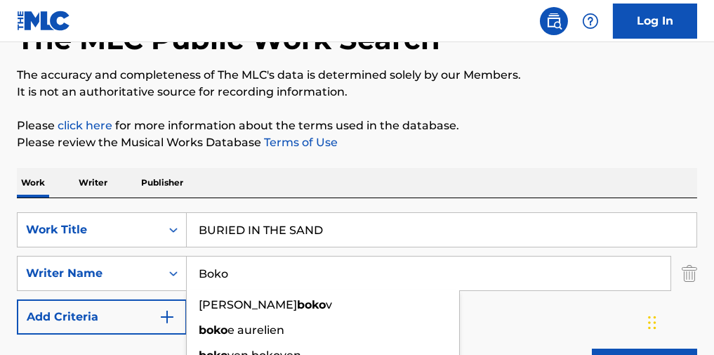
type input "Boko"
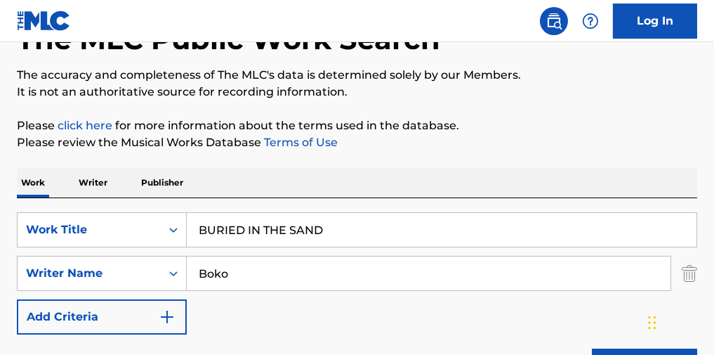
scroll to position [281, 0]
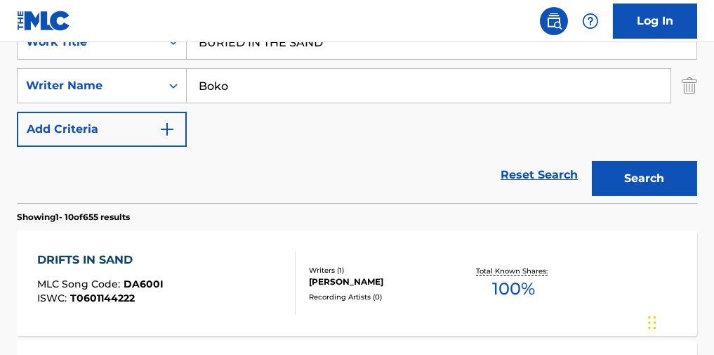
click at [627, 182] on button "Search" at bounding box center [644, 178] width 105 height 35
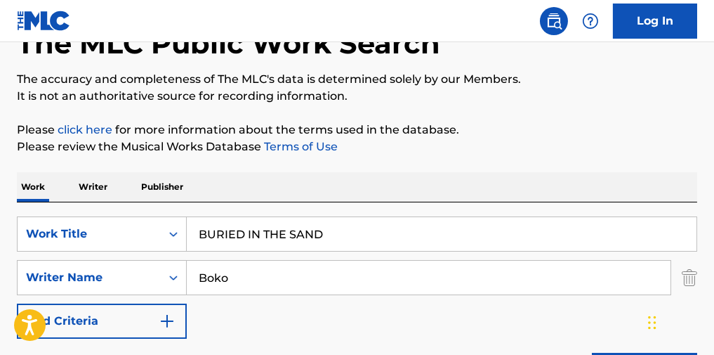
scroll to position [67, 0]
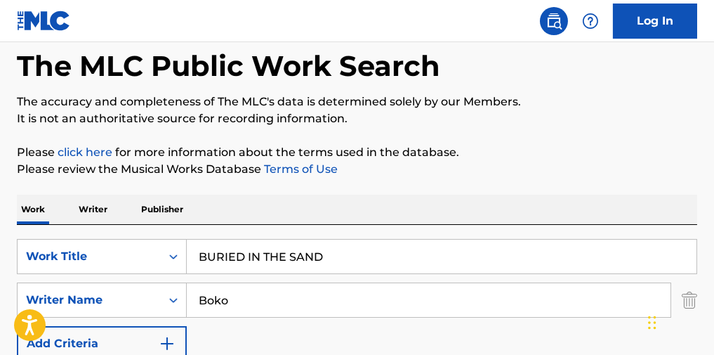
paste input "LANGUAGES"
drag, startPoint x: 400, startPoint y: 254, endPoint x: 131, endPoint y: 218, distance: 270.7
click at [83, 239] on div "SearchWithCriteria4cc25988-9257-46c1-b77b-ec57093f9862 Work Title LANGUAGES Sea…" at bounding box center [357, 321] width 681 height 192
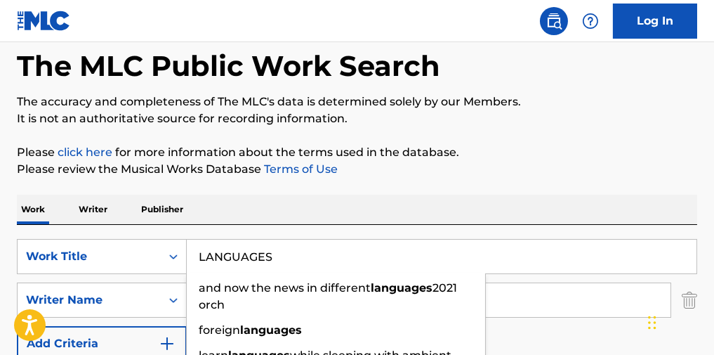
type input "LANGUAGES"
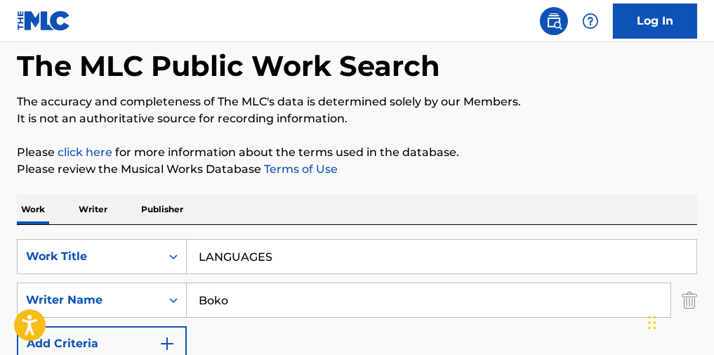
click at [473, 138] on div "The MLC Public Work Search The accuracy and completeness of The MLC's data is d…" at bounding box center [357, 236] width 714 height 451
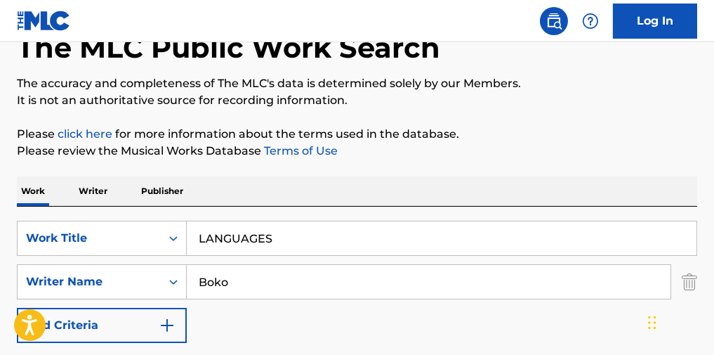
scroll to position [254, 0]
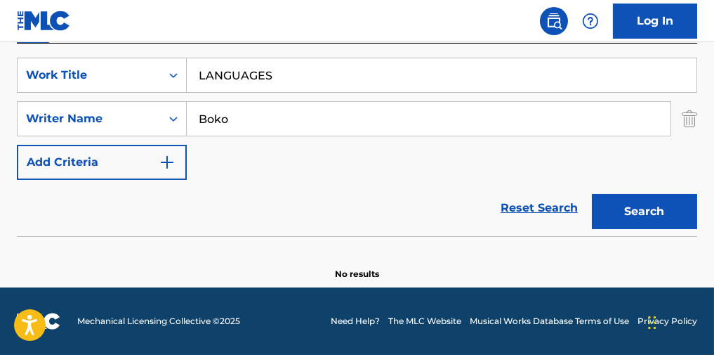
click at [623, 226] on button "Search" at bounding box center [644, 211] width 105 height 35
click at [631, 209] on button "Search" at bounding box center [644, 211] width 105 height 35
paste input "Pensmith"
drag, startPoint x: 266, startPoint y: 114, endPoint x: 147, endPoint y: 146, distance: 123.7
click at [79, 141] on div "SearchWithCriteria4cc25988-9257-46c1-b77b-ec57093f9862 Work Title LANGUAGES Sea…" at bounding box center [357, 119] width 681 height 122
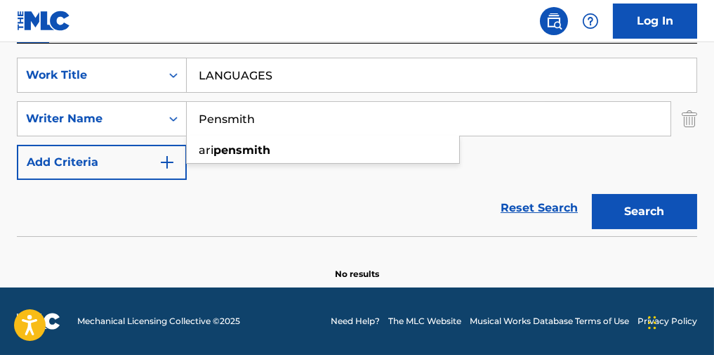
type input "Pensmith"
click at [686, 218] on button "Search" at bounding box center [644, 211] width 105 height 35
